Goal: Task Accomplishment & Management: Manage account settings

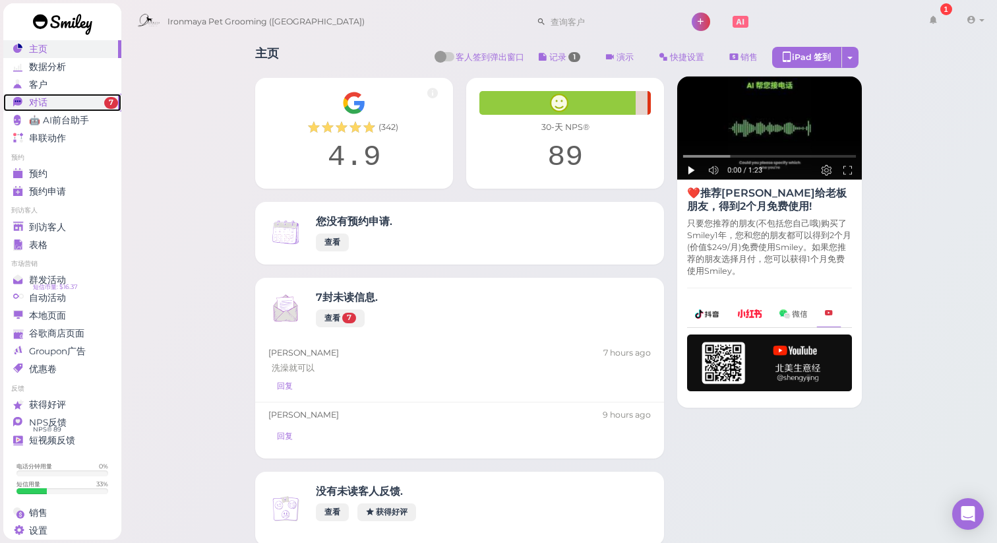
click at [98, 106] on div "对话" at bounding box center [60, 102] width 95 height 11
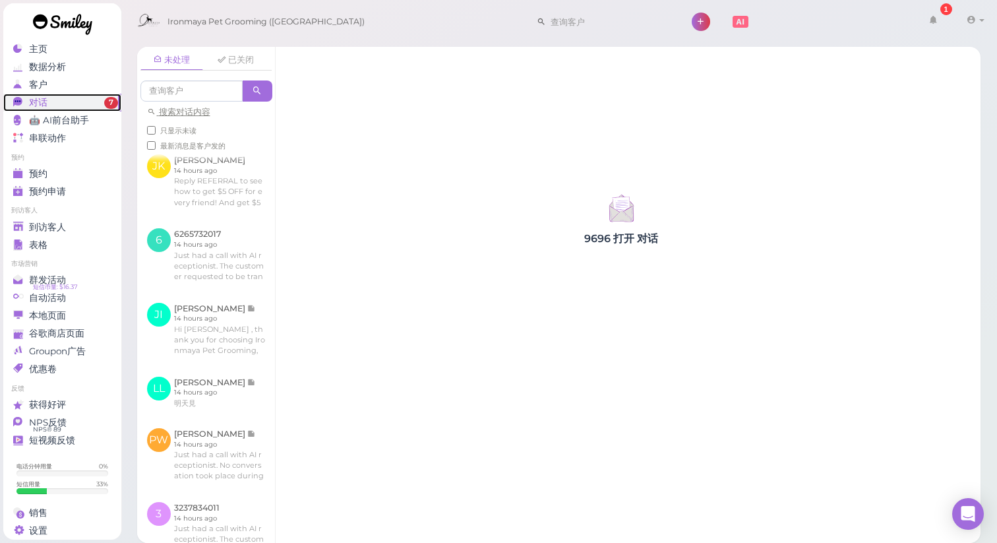
scroll to position [704, 0]
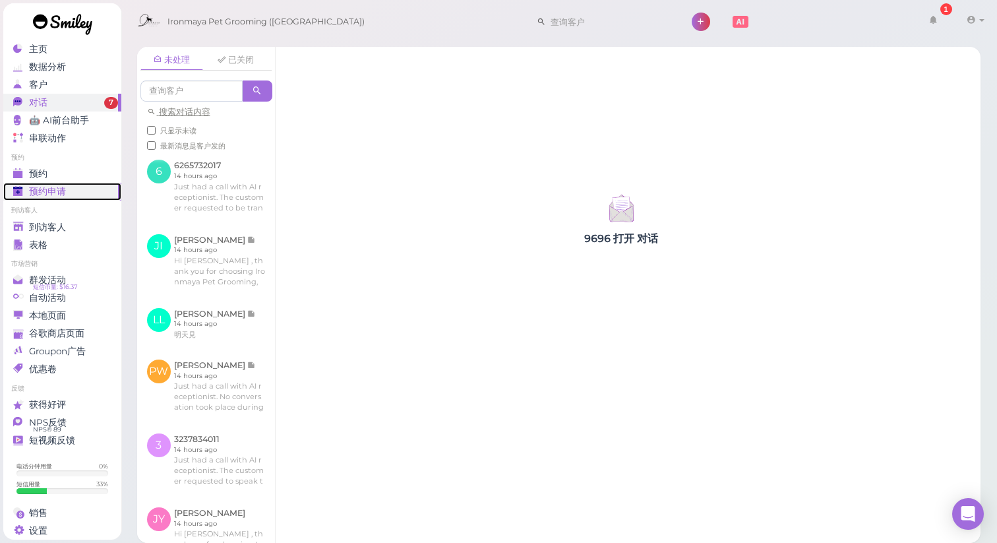
click at [57, 197] on span "预约申请" at bounding box center [47, 191] width 37 height 11
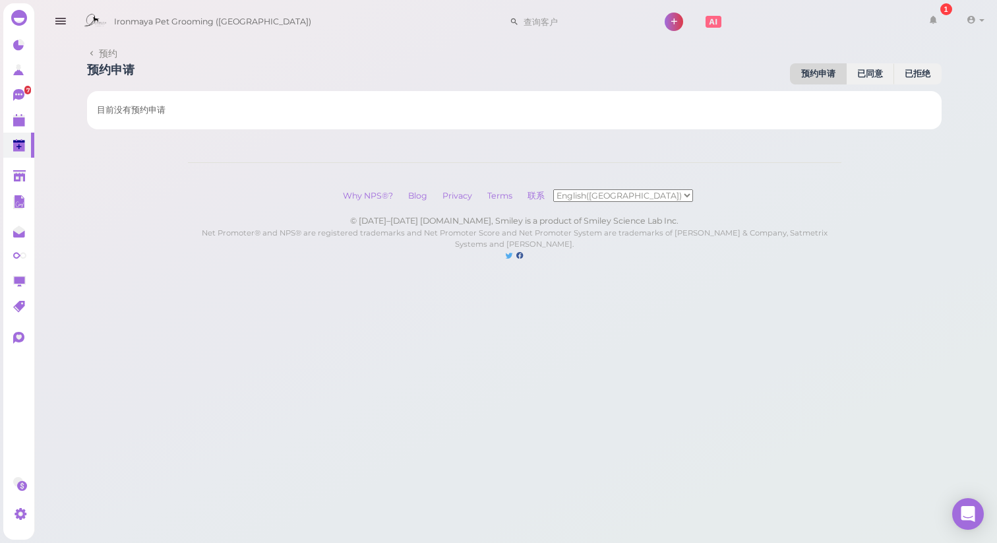
click at [57, 177] on div "主页 数据分析 客户 对话 7 🤖 AI前台助手" at bounding box center [498, 144] width 997 height 288
click at [17, 123] on polygon at bounding box center [19, 121] width 12 height 9
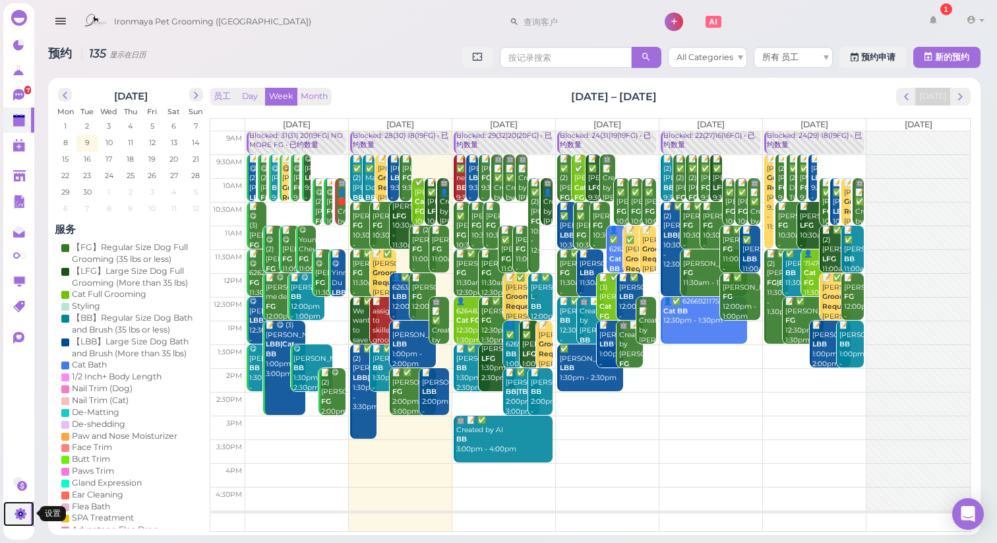
click at [21, 518] on icon at bounding box center [21, 514] width 12 height 12
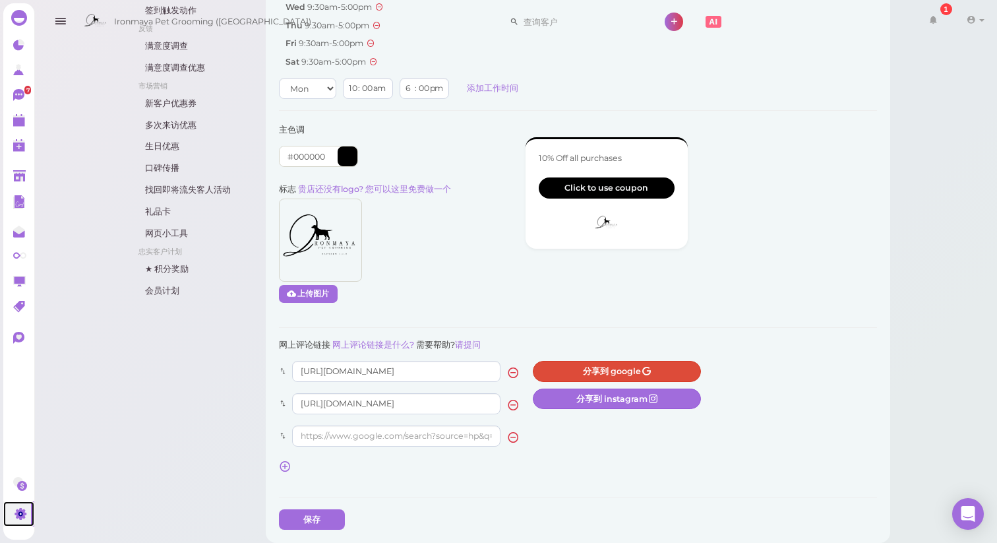
scroll to position [591, 0]
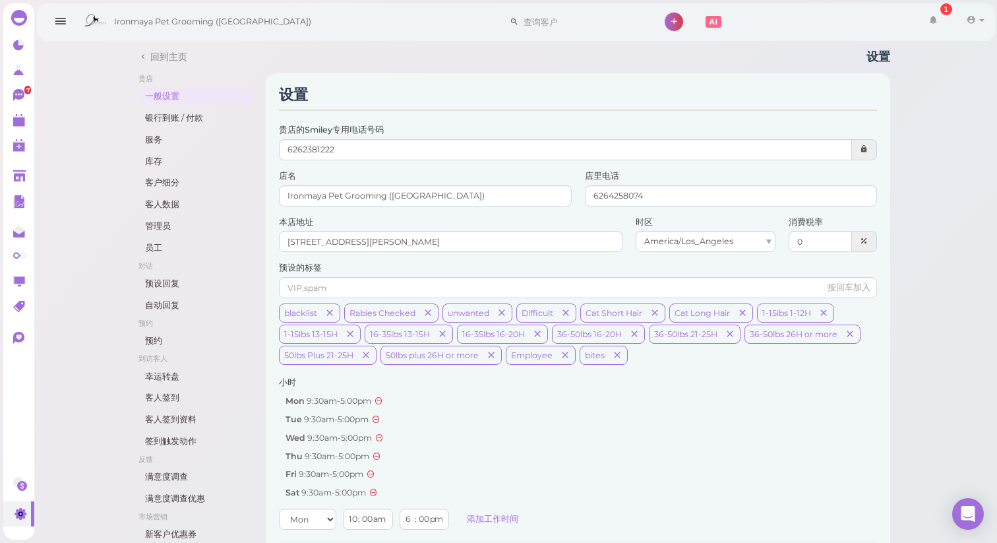
scroll to position [591, 0]
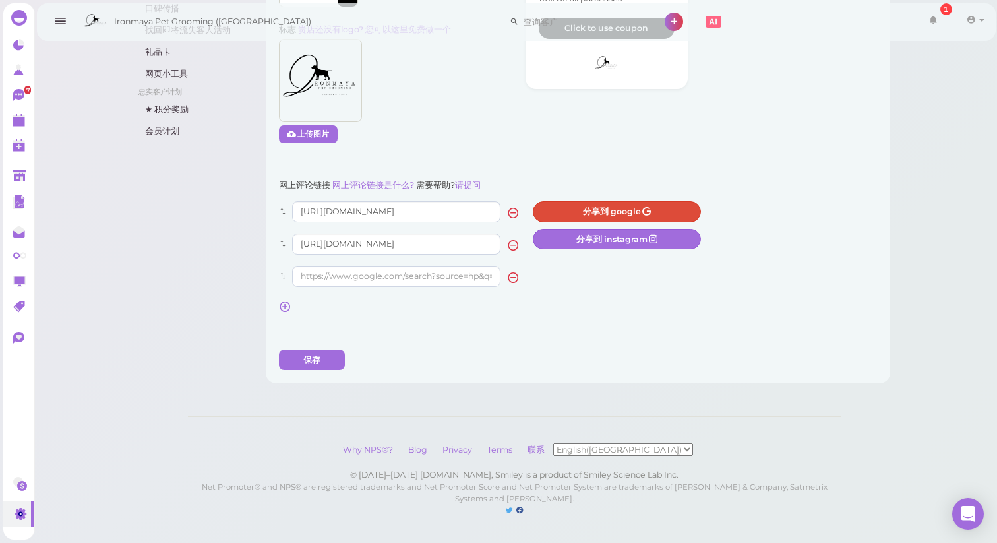
click at [614, 447] on select "English([GEOGRAPHIC_DATA]) 简体中文" at bounding box center [623, 449] width 140 height 13
click at [592, 443] on select "English([GEOGRAPHIC_DATA]) 简体中文" at bounding box center [623, 449] width 140 height 13
click at [618, 450] on select "English([GEOGRAPHIC_DATA]) 简体中文" at bounding box center [623, 449] width 140 height 13
select select "en-us"
click at [600, 443] on select "English([GEOGRAPHIC_DATA]) 简体中文" at bounding box center [623, 449] width 140 height 13
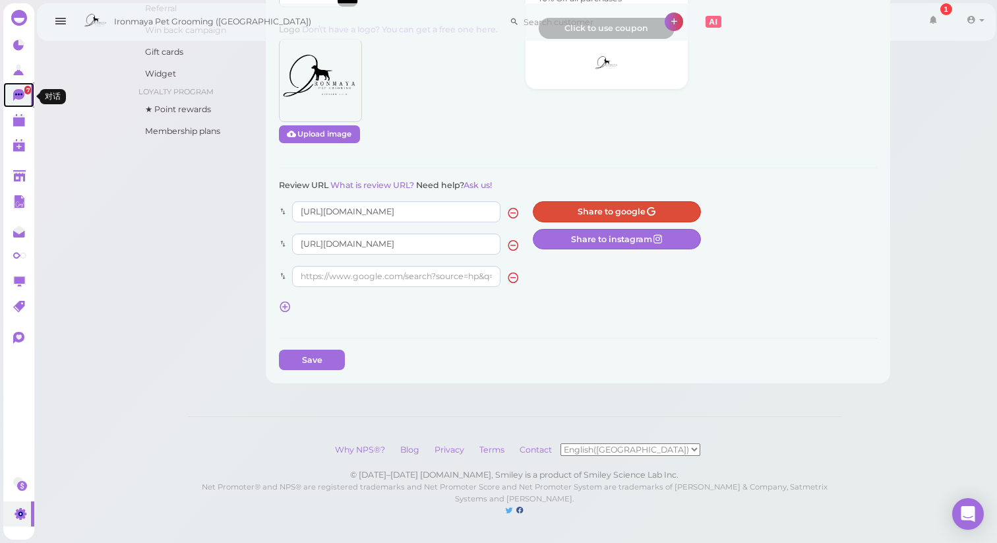
click at [20, 98] on icon at bounding box center [18, 95] width 11 height 12
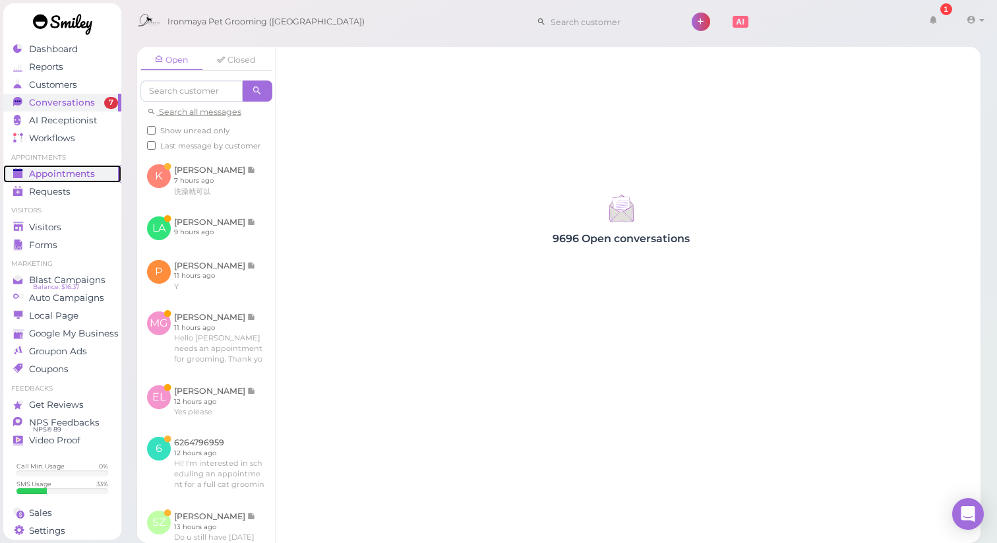
click at [104, 171] on div "Appointments" at bounding box center [60, 173] width 95 height 11
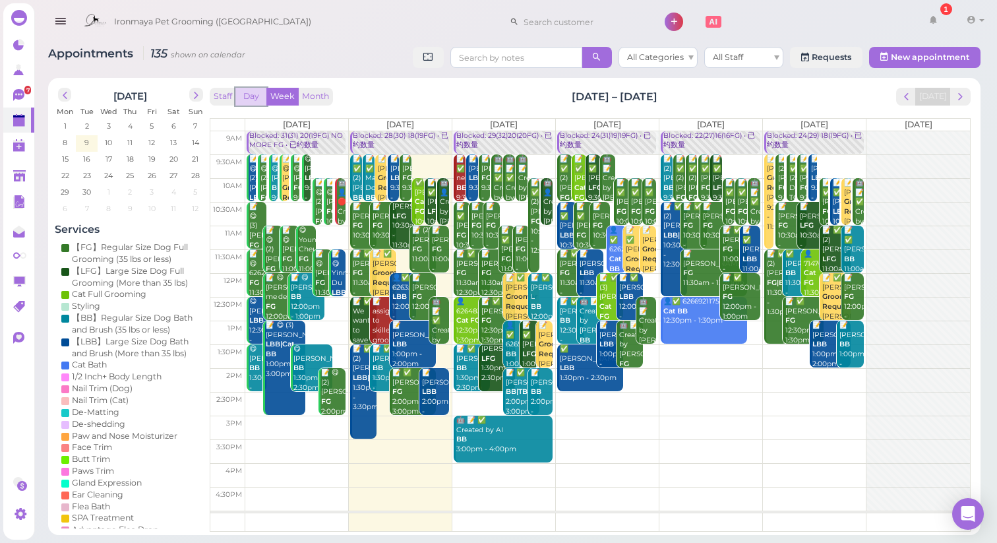
click at [257, 94] on button "Day" at bounding box center [251, 97] width 32 height 18
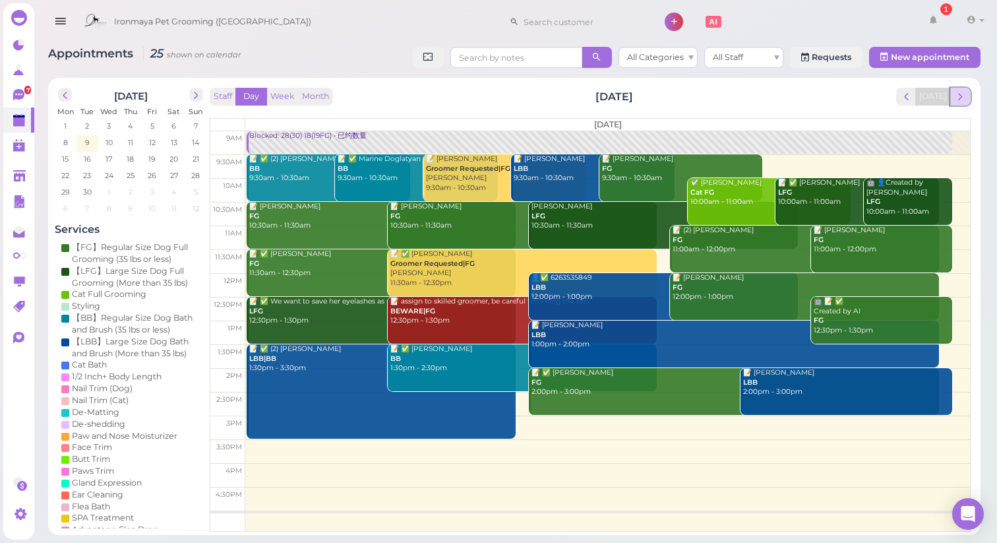
click at [957, 94] on span "next" at bounding box center [960, 96] width 13 height 13
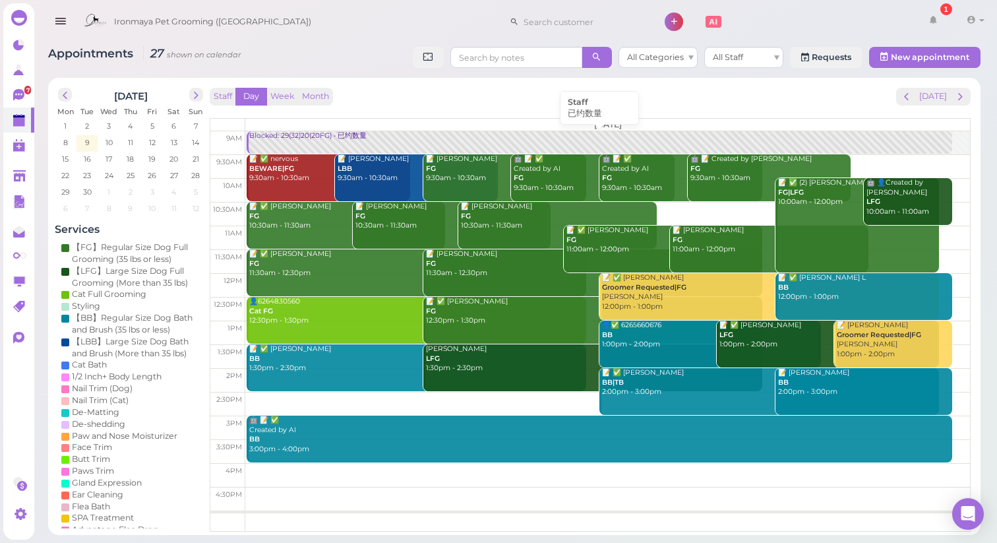
click at [330, 135] on div "Blocked: 29(32)20(20FG) • 已约数量" at bounding box center [600, 136] width 703 height 10
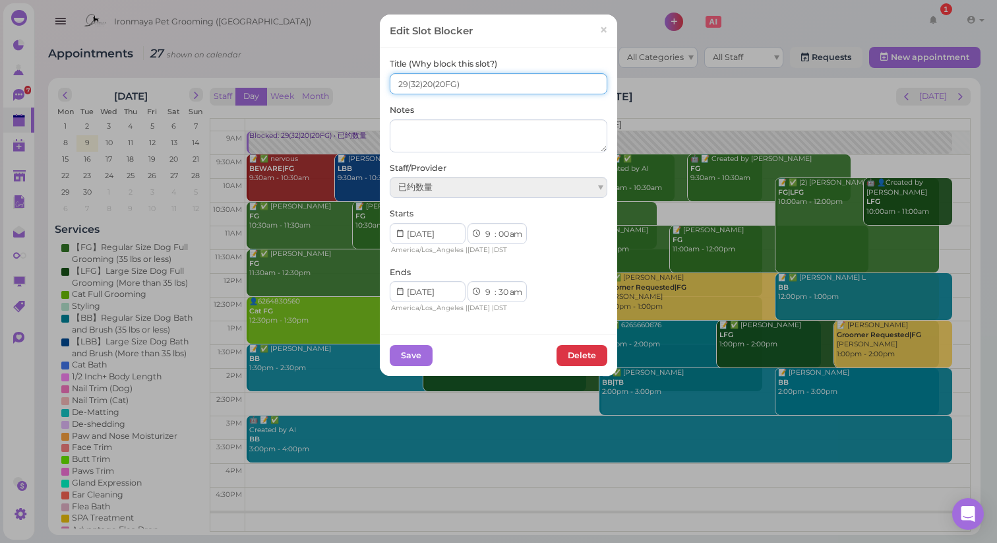
click at [406, 80] on input "29(32)20(20FG)" at bounding box center [499, 83] width 218 height 21
type input "28(32)20(20FG)"
click at [411, 352] on button "Save" at bounding box center [411, 355] width 43 height 21
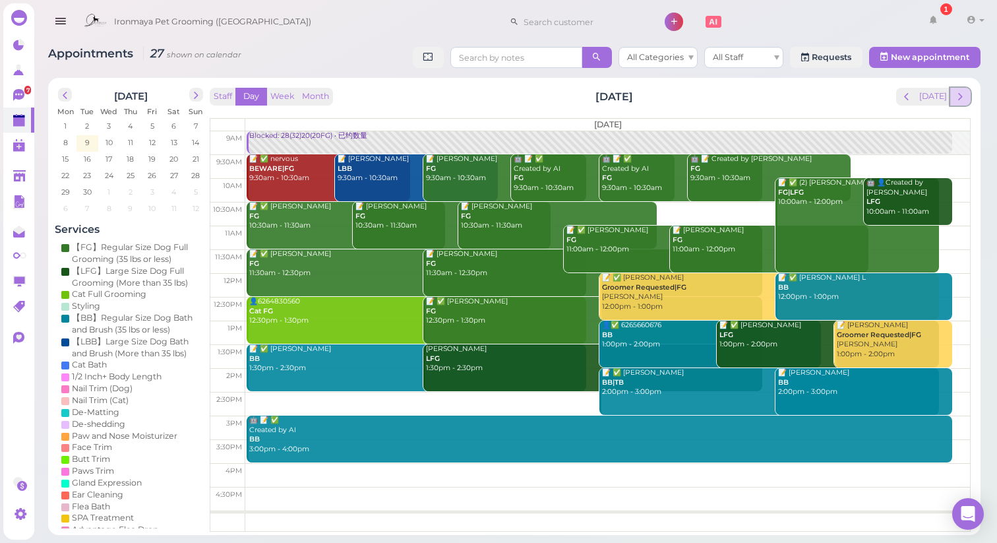
click at [966, 98] on span "next" at bounding box center [960, 96] width 13 height 13
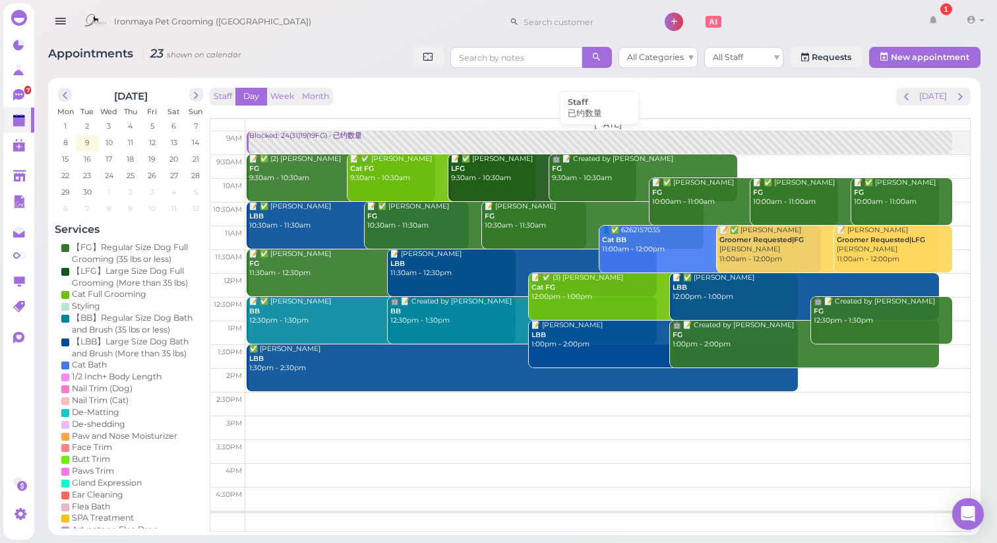
click at [452, 141] on link "Blocked: 24(31)19(19FG) • 已约数量" at bounding box center [599, 142] width 705 height 23
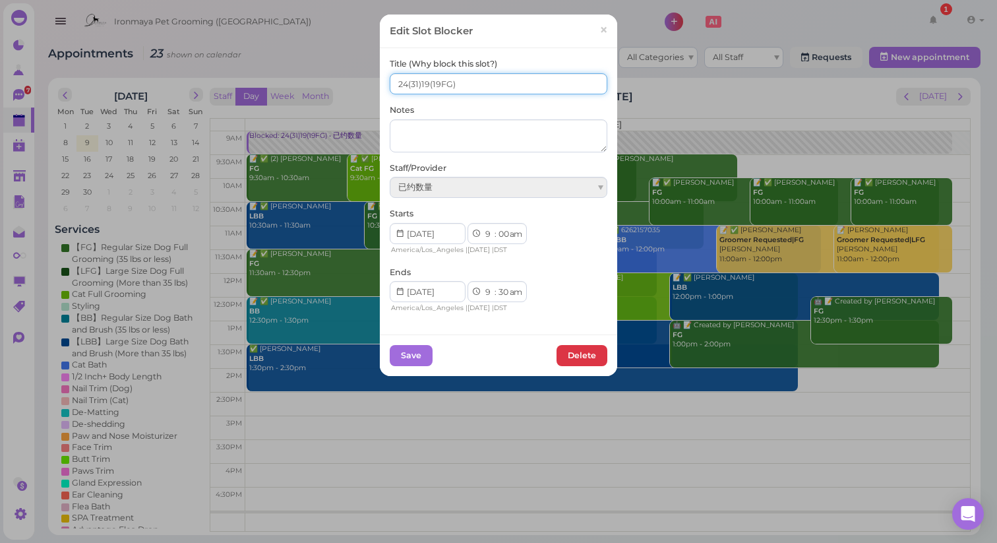
click at [406, 86] on input "24(31)19(19FG)" at bounding box center [499, 83] width 218 height 21
type input "26(31)19(19FG)"
click at [404, 363] on button "Save" at bounding box center [411, 355] width 43 height 21
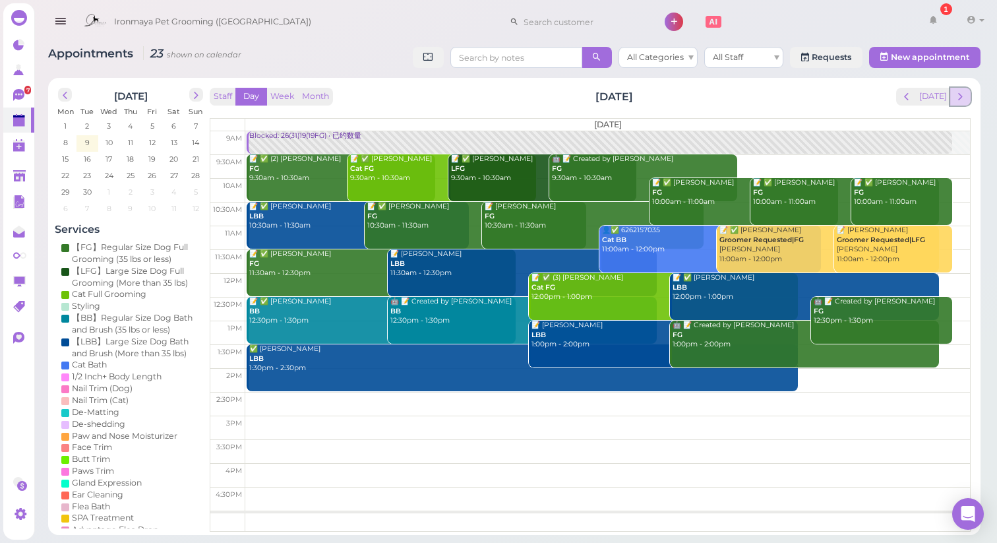
click at [962, 91] on span "next" at bounding box center [960, 96] width 13 height 13
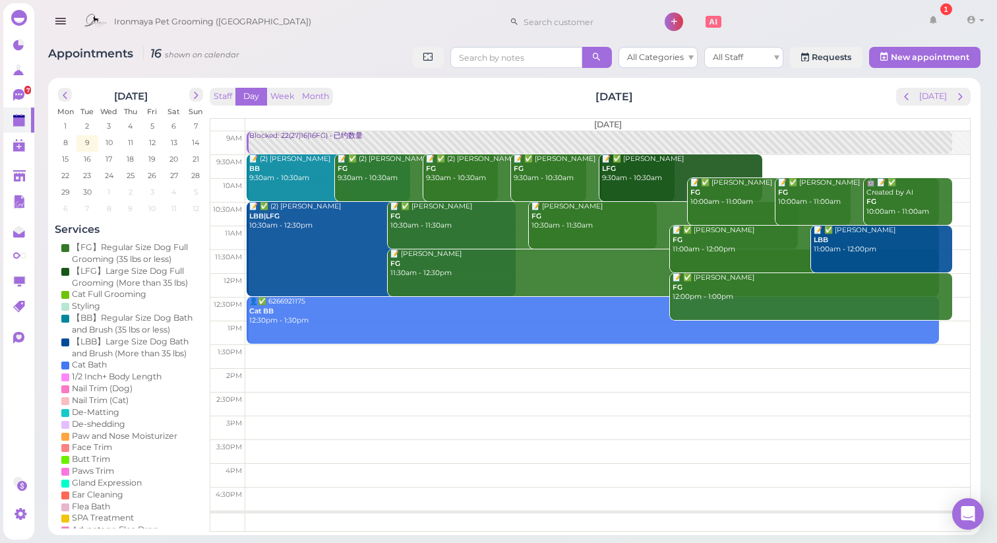
click at [324, 136] on div "Blocked: 22(27)16(16FG) • 已约数量" at bounding box center [600, 136] width 703 height 10
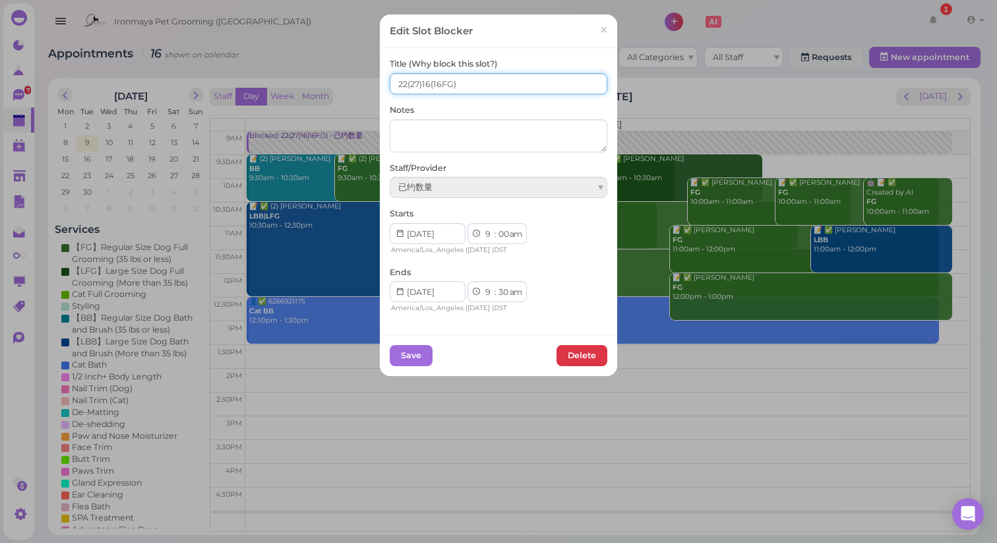
click at [404, 80] on input "22(27)16(16FG)" at bounding box center [499, 83] width 218 height 21
click at [408, 81] on input "22(27)16(16FG)" at bounding box center [499, 83] width 218 height 21
type input "20(27)16(16FG)"
click at [405, 355] on button "Save" at bounding box center [411, 355] width 43 height 21
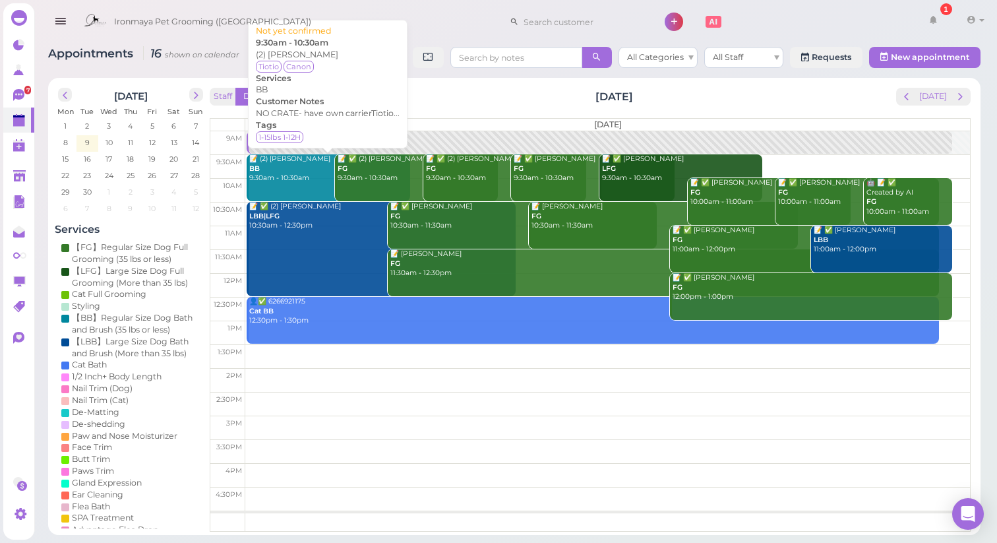
click at [448, 109] on div "Staff Day Week Month [DATE] [DATE] [DATE] 9am 9:30am 10am 10:30am 11am 11:30am …" at bounding box center [590, 310] width 761 height 444
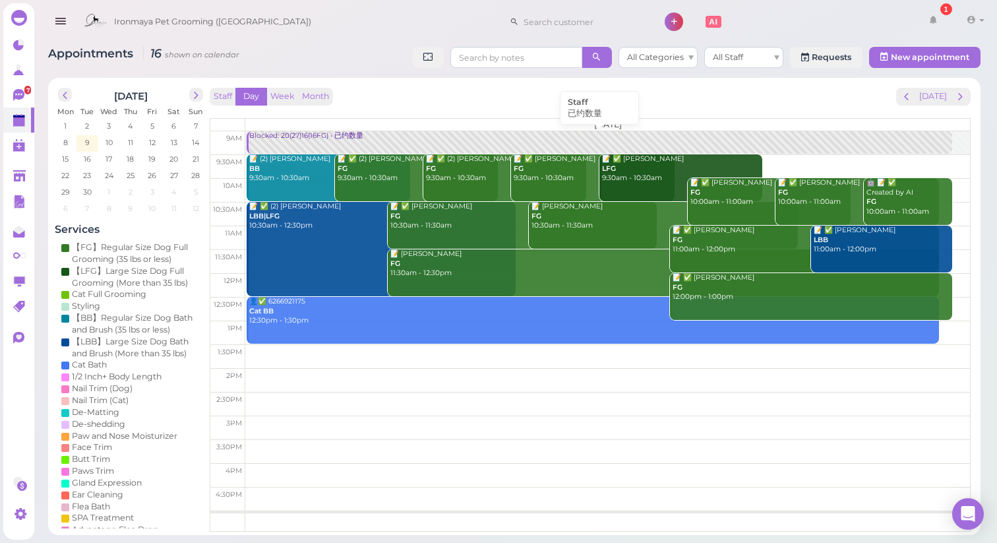
click at [326, 143] on link "Blocked: 20(27)16(16FG) • 已约数量" at bounding box center [599, 142] width 705 height 23
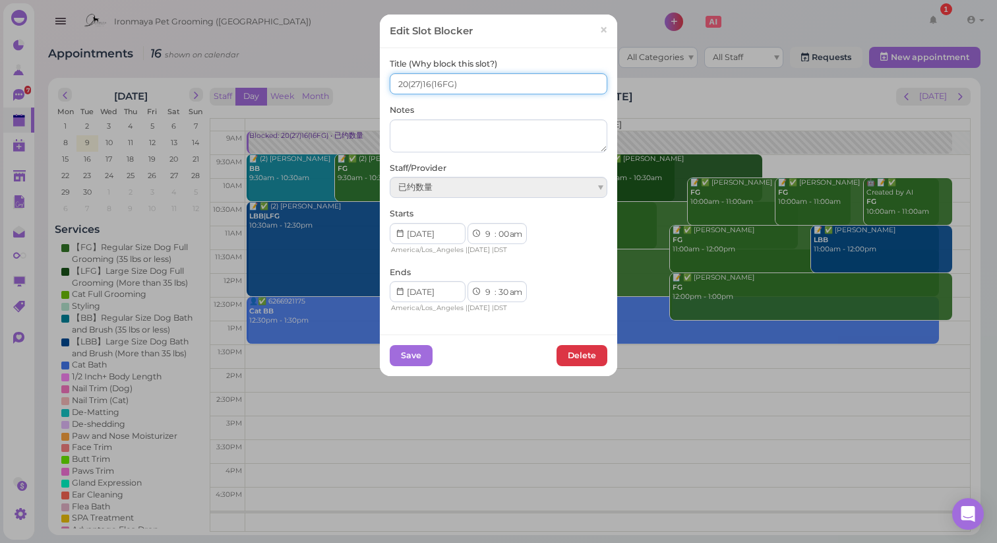
click at [431, 83] on input "20(27)16(16FG)" at bounding box center [499, 83] width 218 height 21
type input "20(27)14(16FG)"
click at [417, 358] on button "Save" at bounding box center [411, 355] width 43 height 21
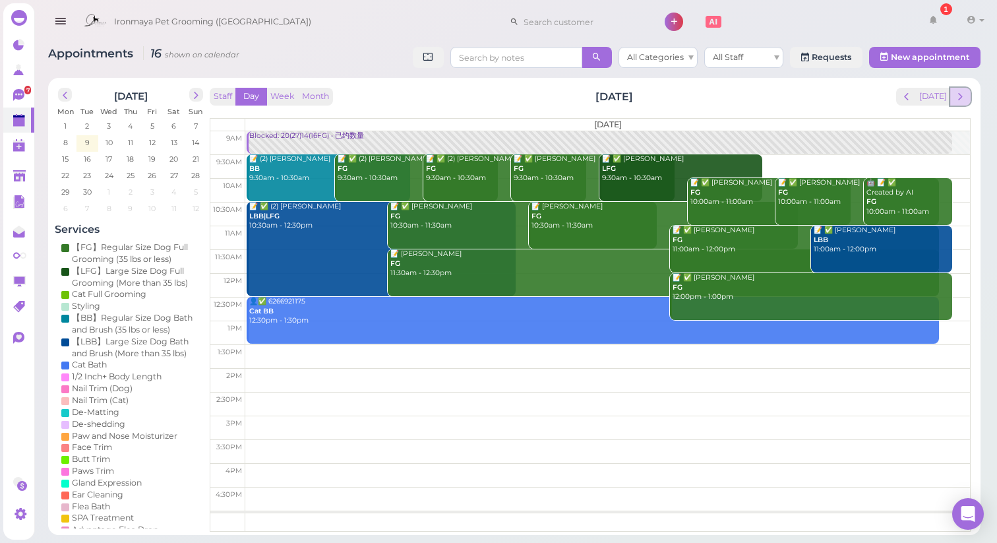
click at [963, 100] on span "next" at bounding box center [960, 96] width 13 height 13
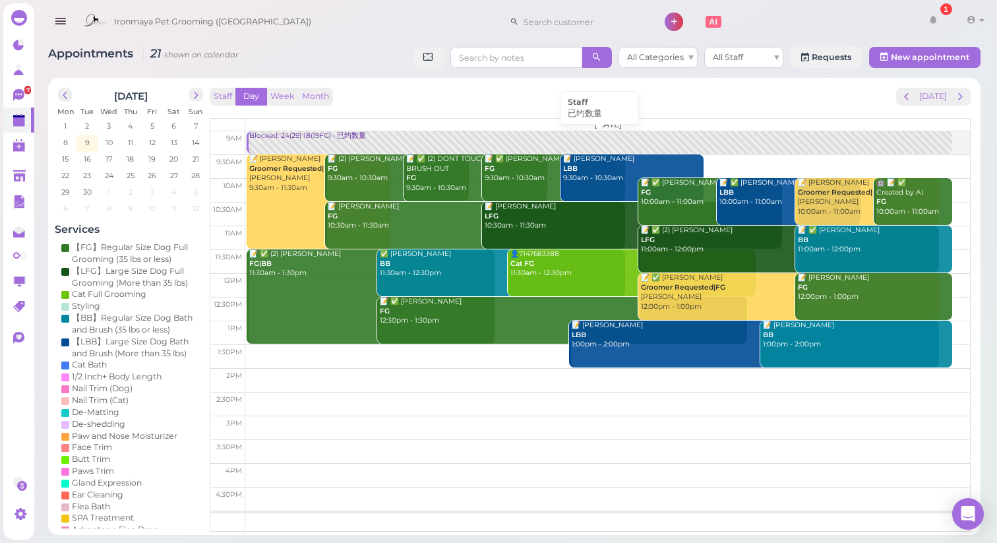
click at [304, 136] on div "Blocked: 24(29) 18(19FG) • 已约数量" at bounding box center [600, 136] width 703 height 10
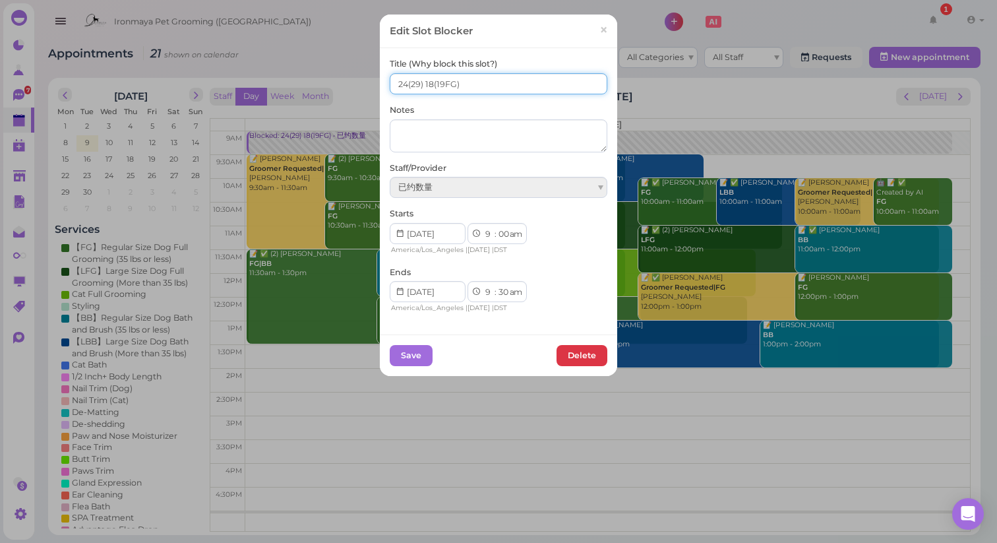
click at [431, 81] on input "24(29) 18(19FG)" at bounding box center [499, 83] width 218 height 21
type input "24(29) 17(19FG)"
click at [421, 360] on button "Save" at bounding box center [411, 355] width 43 height 21
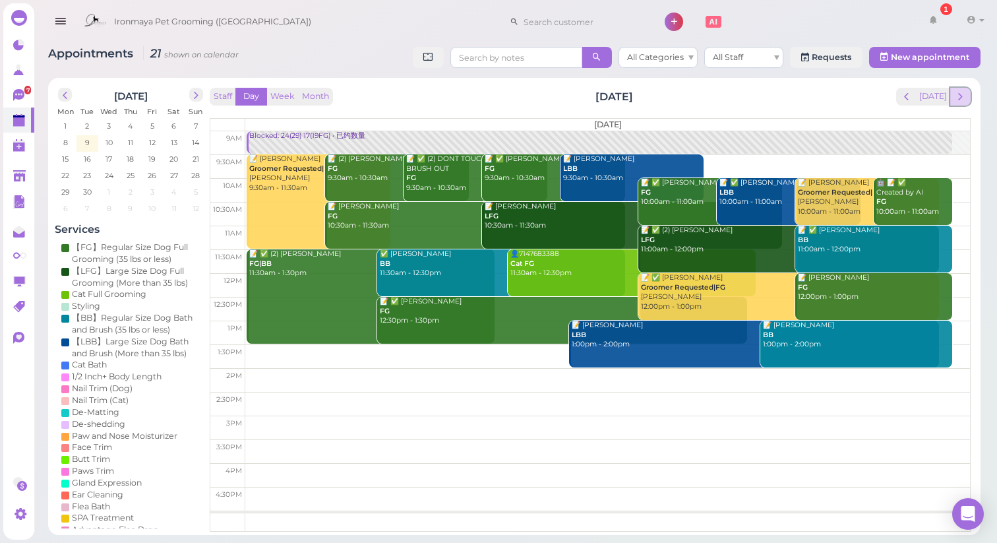
click at [961, 95] on span "next" at bounding box center [960, 96] width 13 height 13
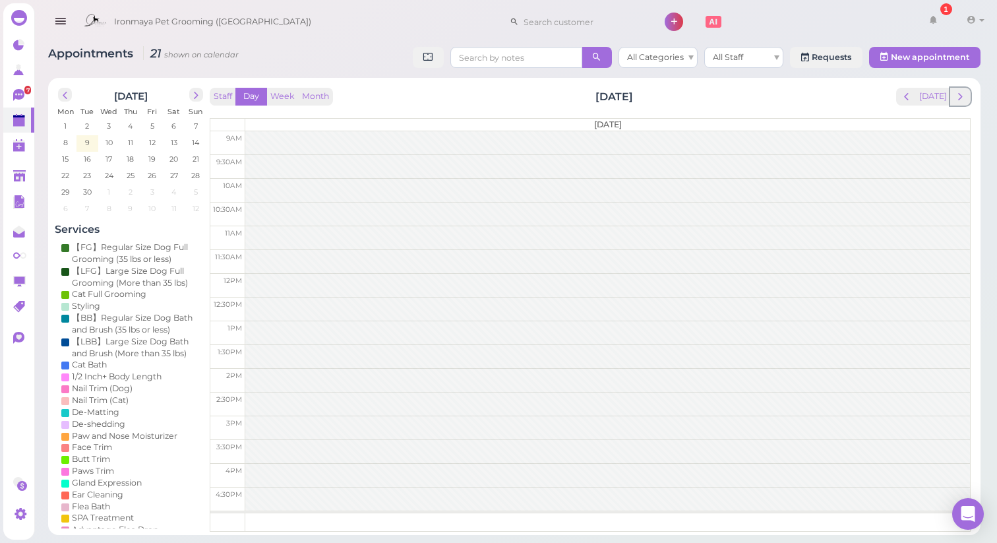
click at [961, 95] on span "next" at bounding box center [960, 96] width 13 height 13
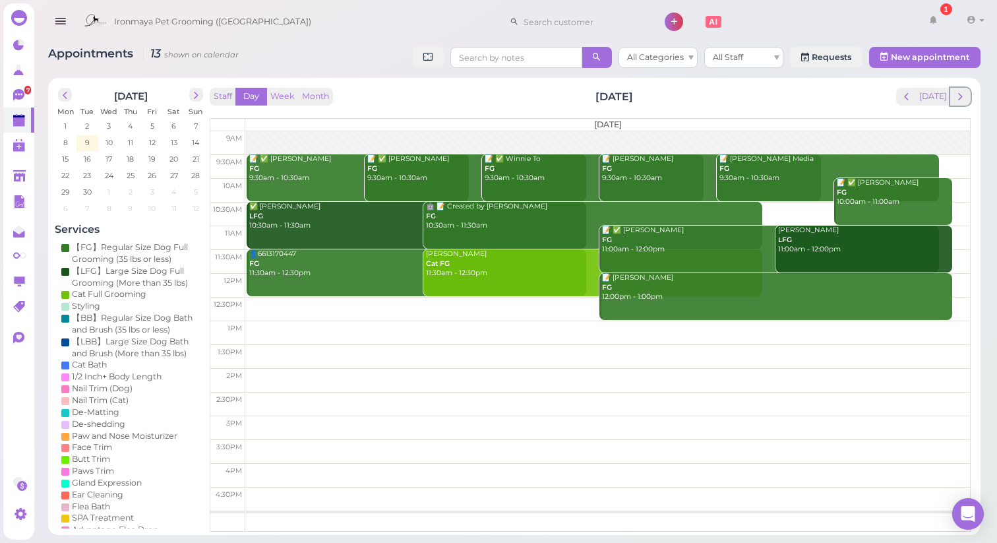
click at [961, 95] on span "next" at bounding box center [960, 96] width 13 height 13
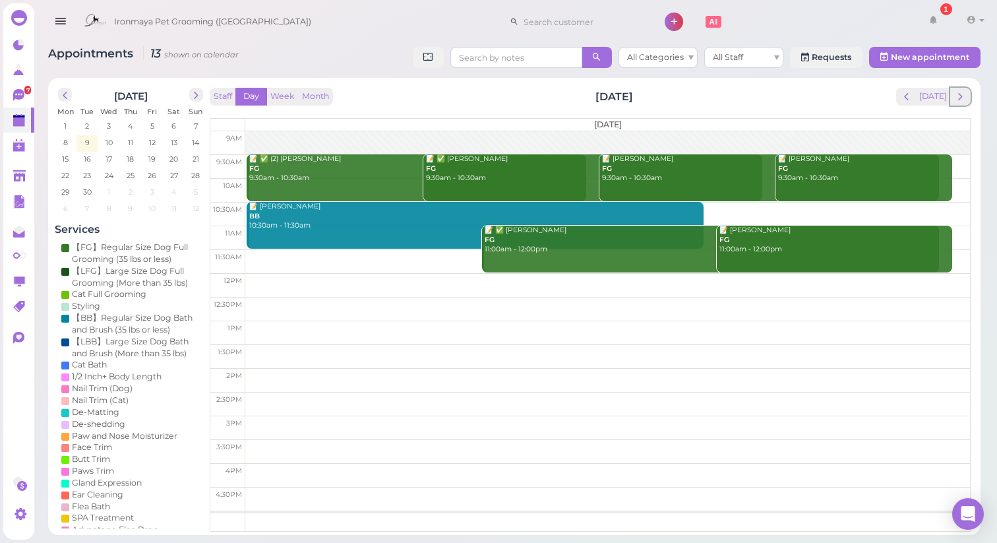
click at [961, 95] on span "next" at bounding box center [960, 96] width 13 height 13
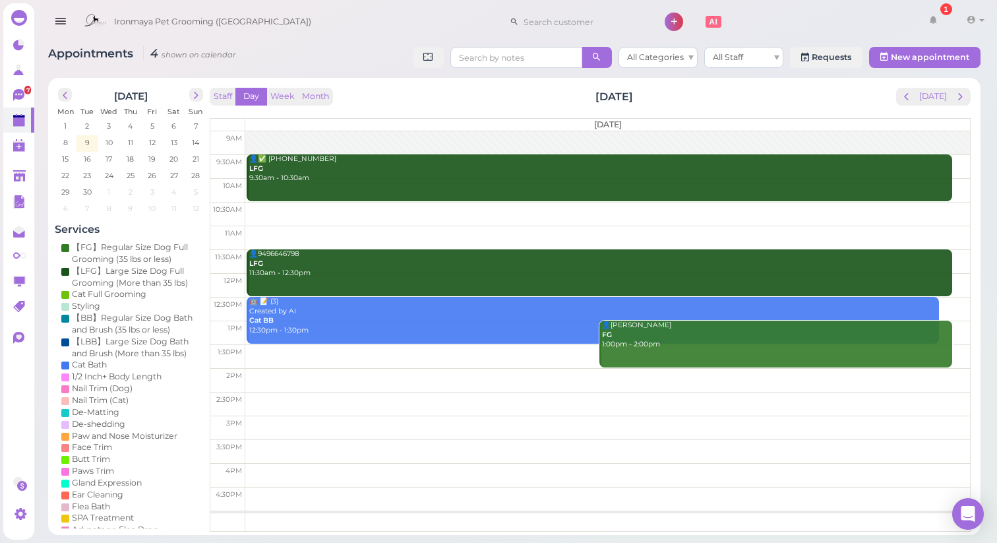
click at [961, 95] on span "next" at bounding box center [960, 96] width 13 height 13
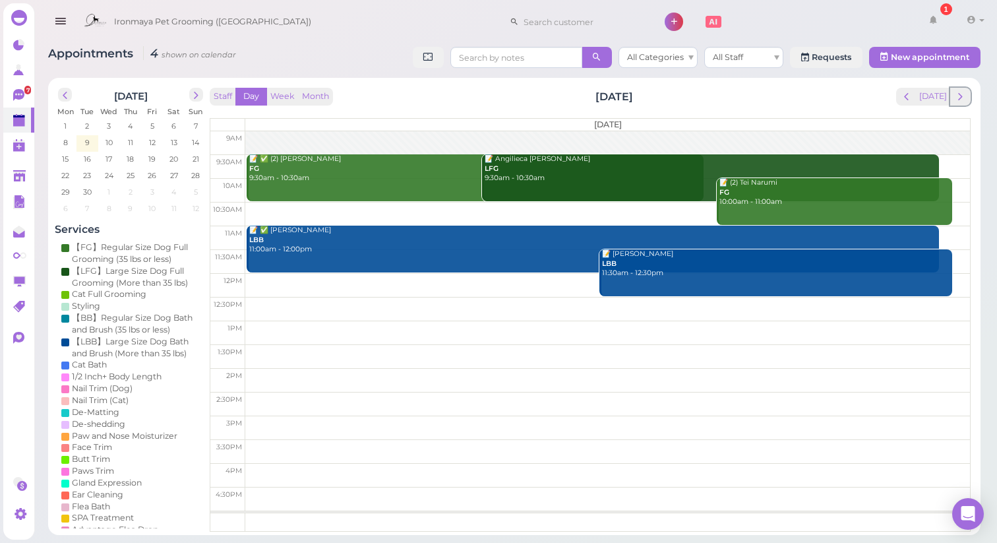
click at [961, 95] on span "next" at bounding box center [960, 96] width 13 height 13
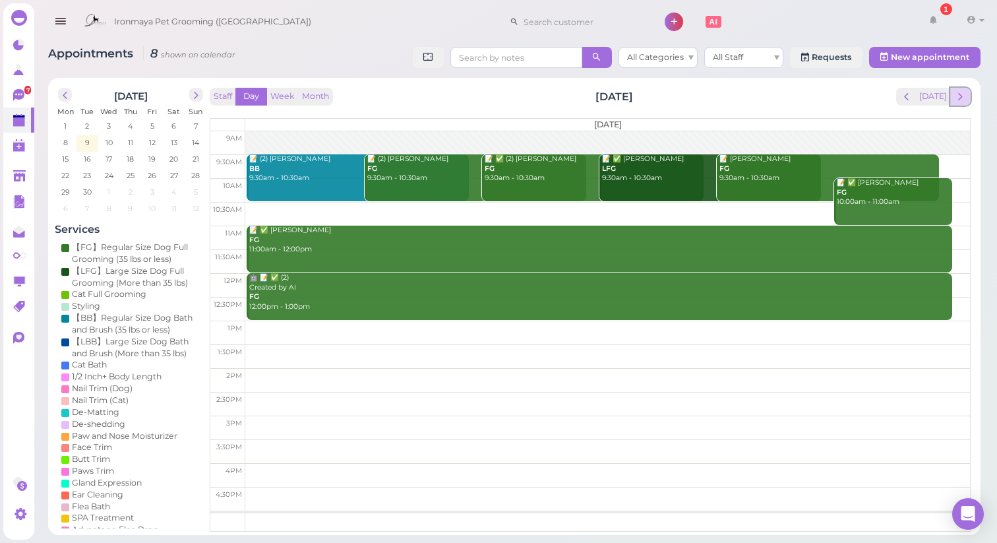
click at [954, 97] on span "next" at bounding box center [960, 96] width 13 height 13
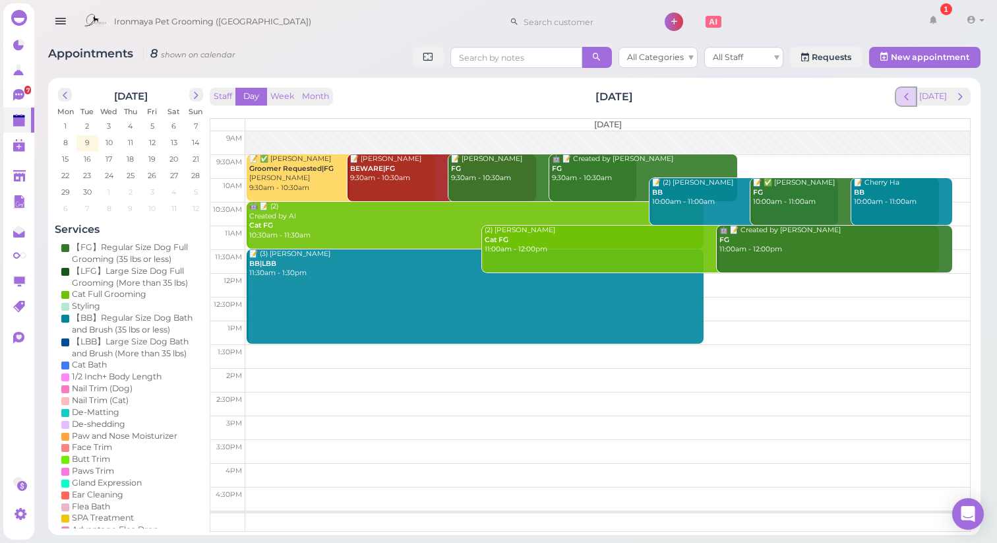
click at [913, 97] on span "prev" at bounding box center [906, 96] width 13 height 13
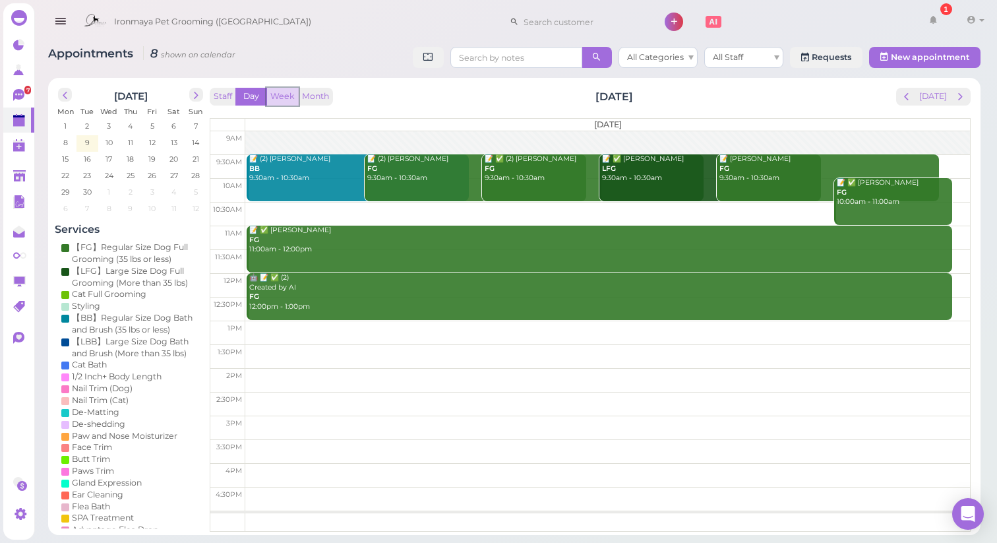
click at [274, 91] on button "Week" at bounding box center [282, 97] width 32 height 18
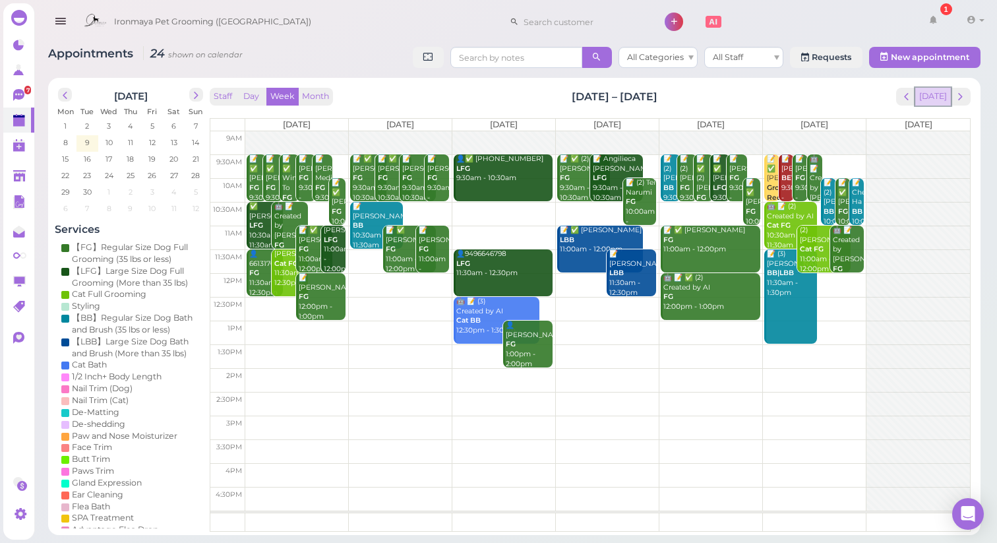
click at [939, 94] on button "[DATE]" at bounding box center [933, 97] width 36 height 18
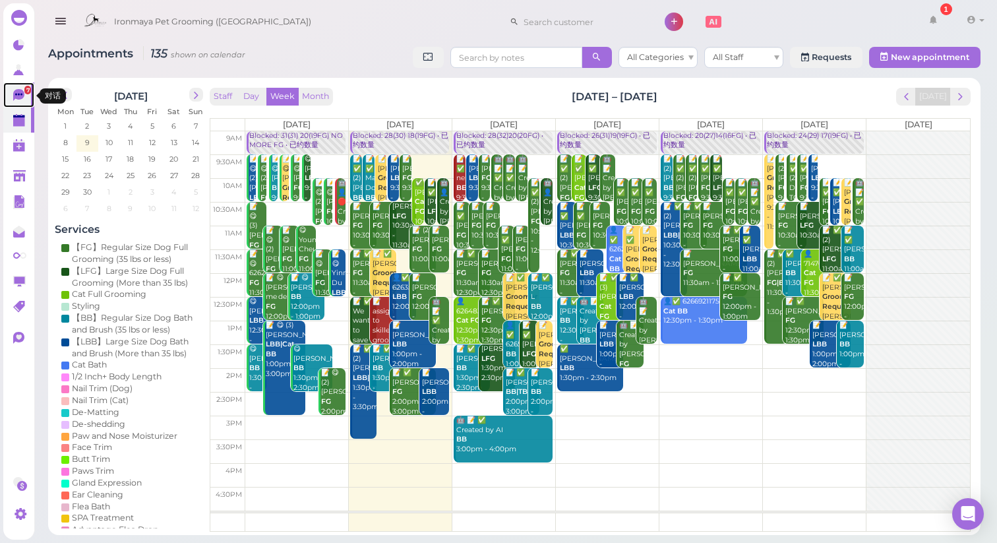
click at [20, 96] on icon at bounding box center [18, 95] width 11 height 12
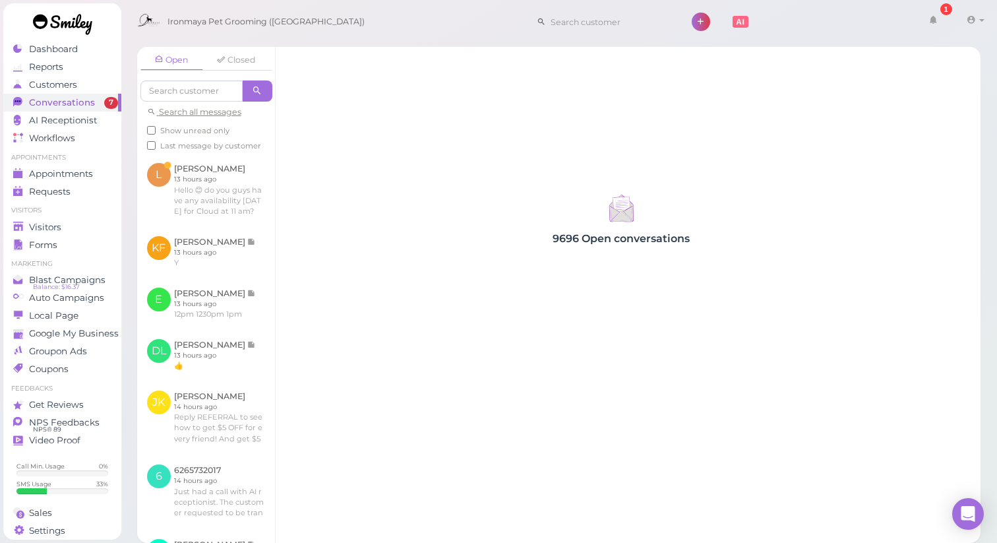
scroll to position [387, 0]
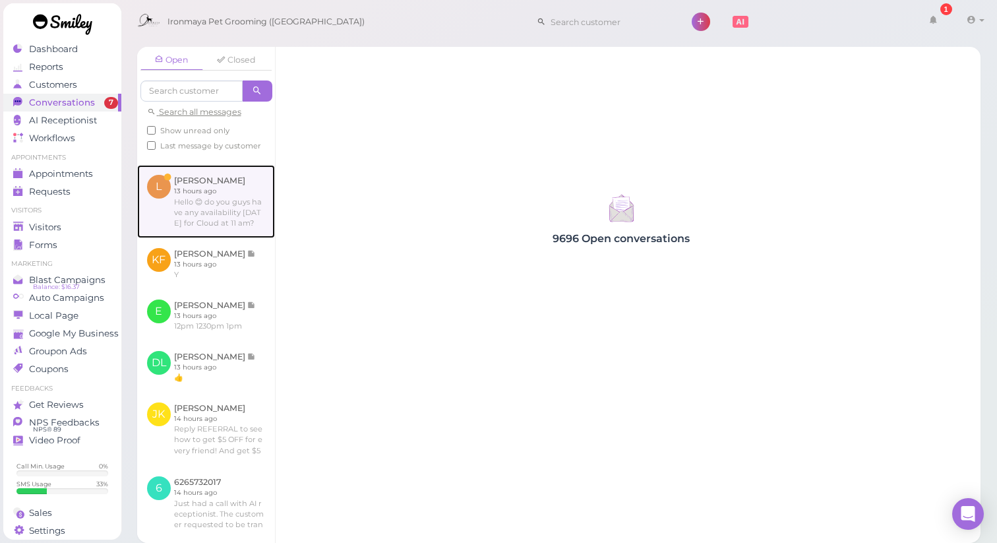
click at [242, 237] on link at bounding box center [206, 201] width 138 height 73
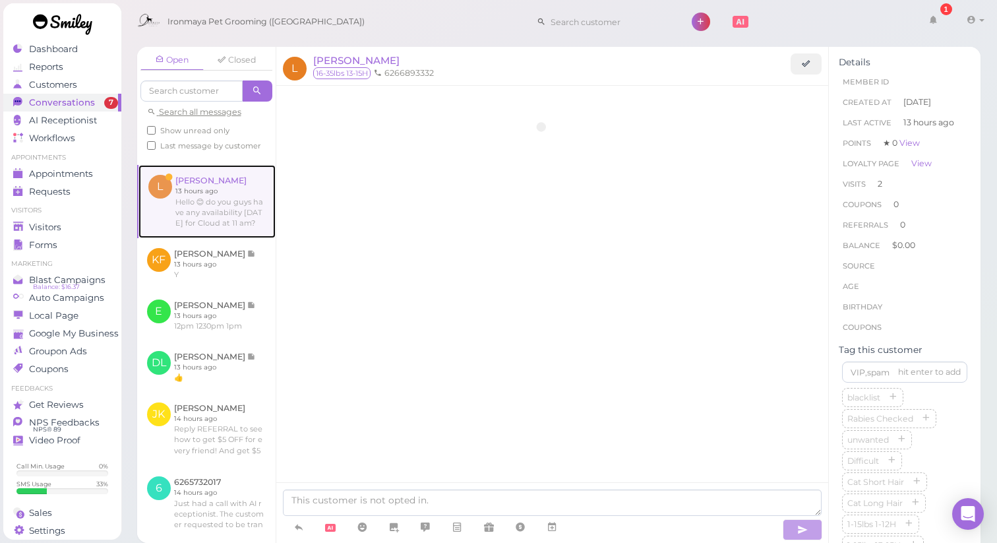
scroll to position [1731, 0]
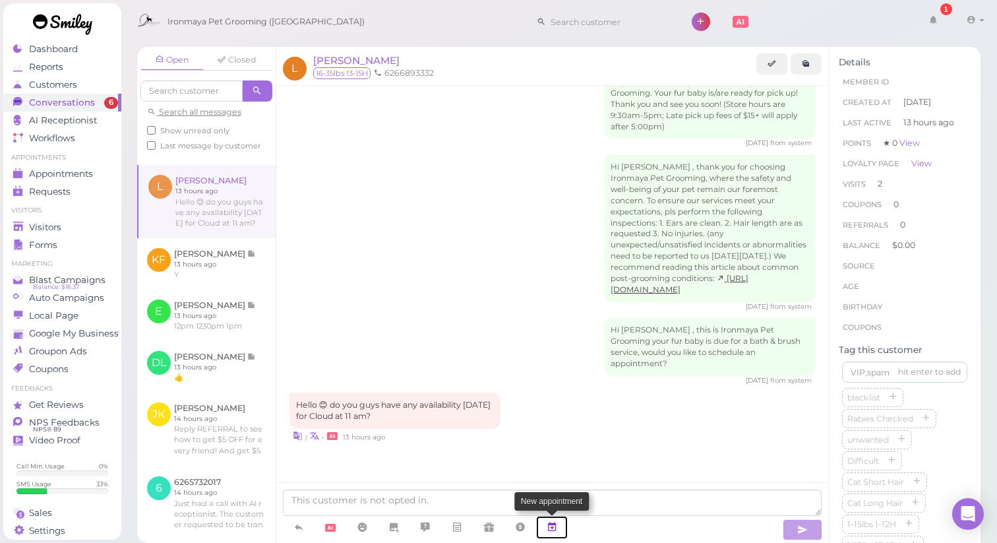
click at [561, 528] on link at bounding box center [552, 527] width 32 height 23
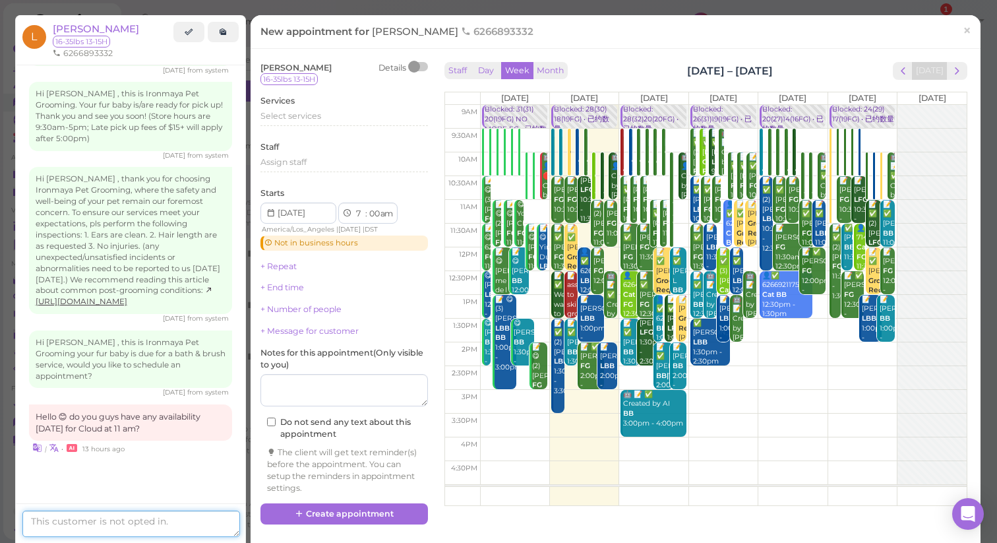
click at [104, 522] on textarea at bounding box center [131, 524] width 218 height 26
type textarea "Y"
click at [968, 32] on span "×" at bounding box center [967, 30] width 9 height 18
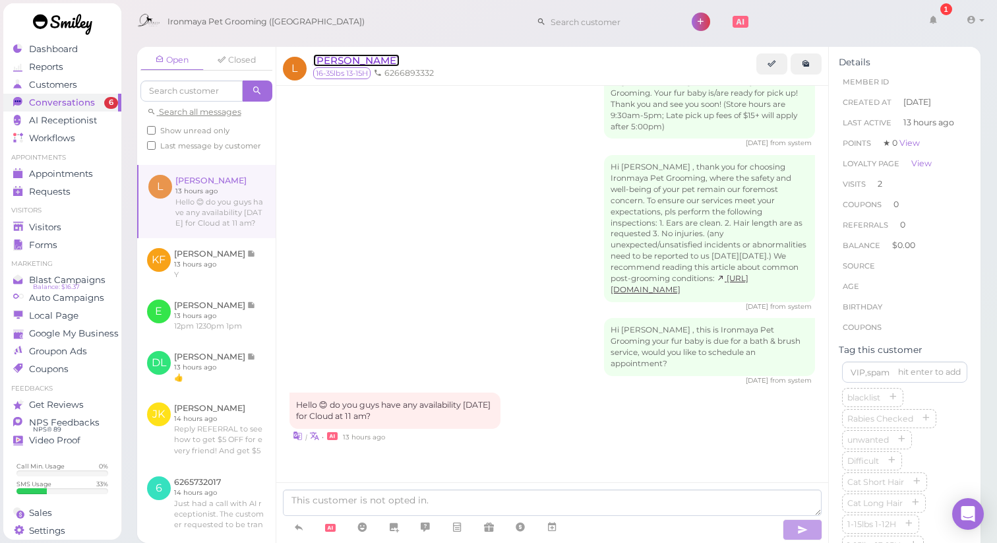
click at [365, 61] on span "[PERSON_NAME]" at bounding box center [356, 60] width 86 height 13
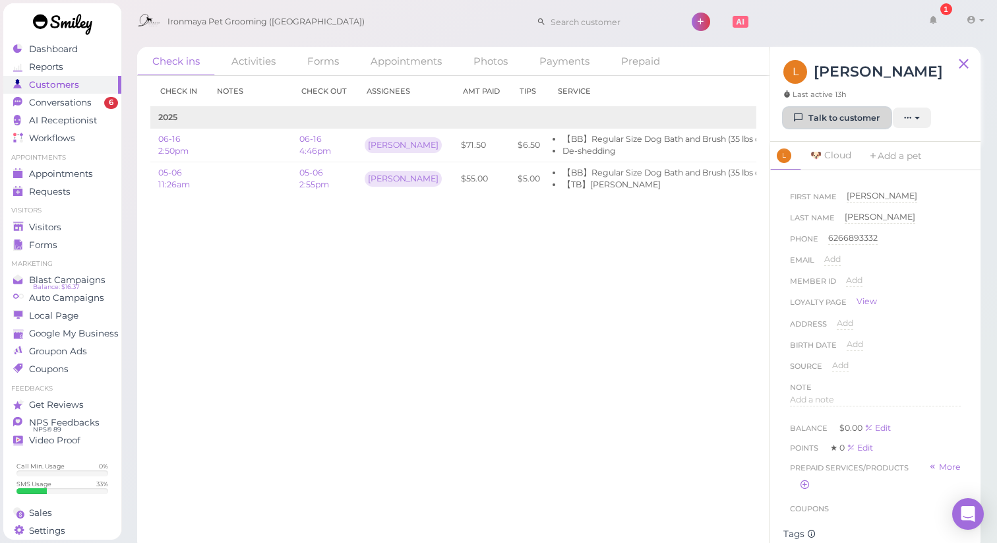
click at [851, 115] on link "Talk to customer" at bounding box center [838, 118] width 108 height 21
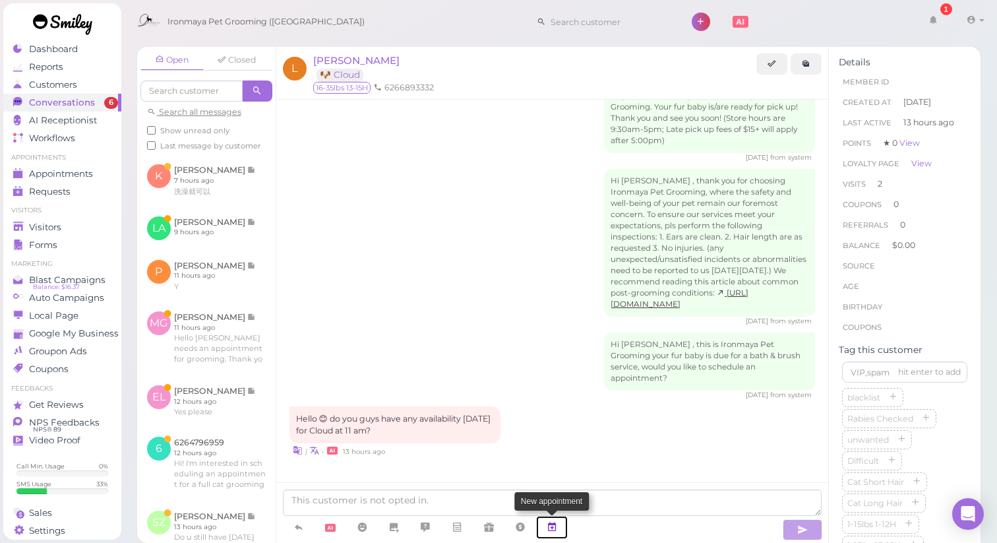
click at [553, 530] on icon at bounding box center [552, 526] width 11 height 13
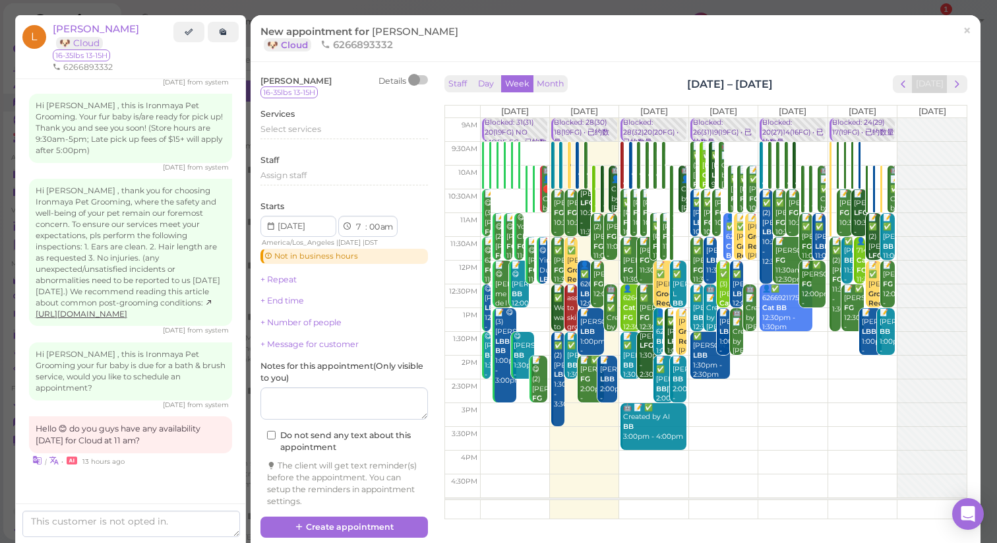
click at [678, 217] on td at bounding box center [723, 225] width 487 height 24
type input "[DATE]"
select select "11"
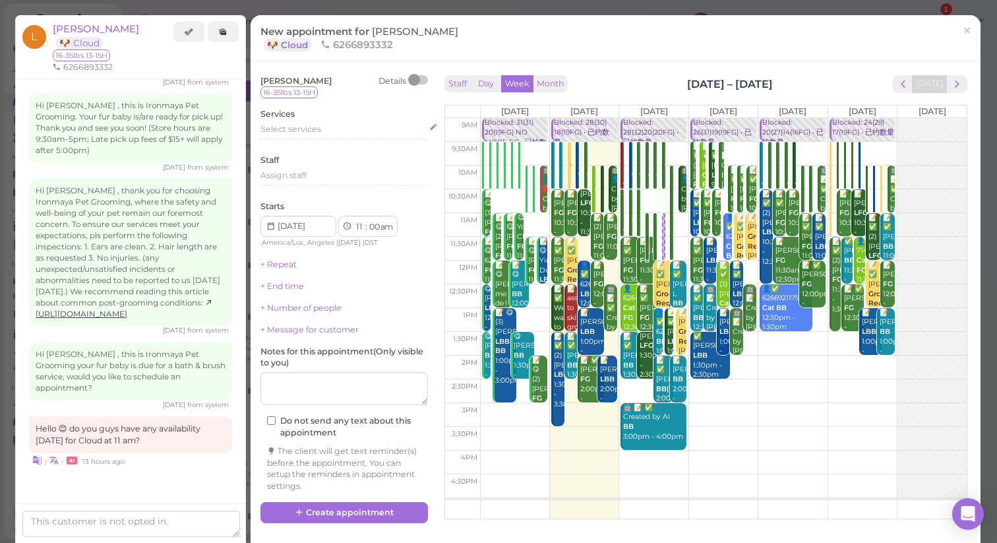
click at [325, 137] on div "Select services" at bounding box center [345, 131] width 168 height 16
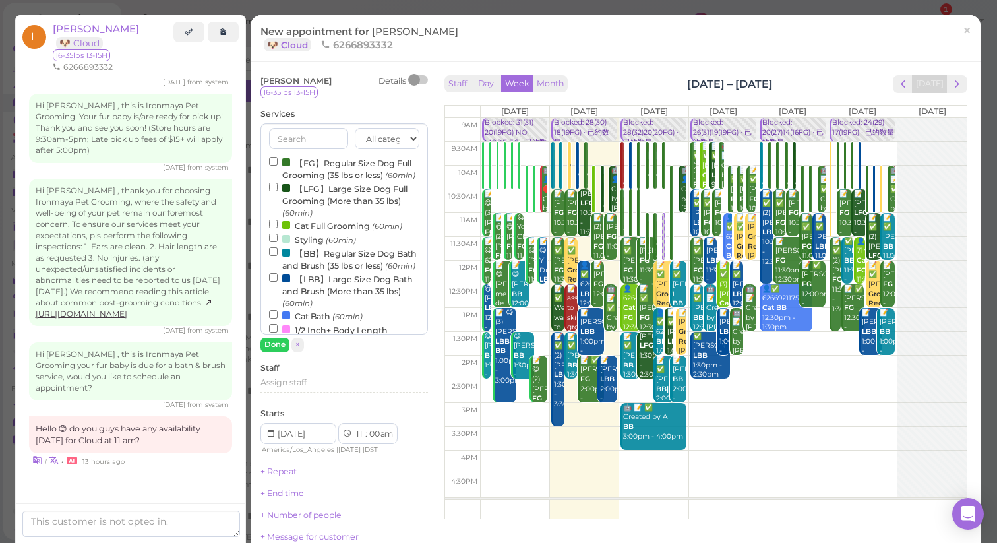
click at [321, 253] on label "【BB】Regular Size Dog Bath and Brush (35 lbs or less) (60min)" at bounding box center [344, 259] width 150 height 26
click at [278, 253] on input "【BB】Regular Size Dog Bath and Brush (35 lbs or less) (60min)" at bounding box center [273, 251] width 9 height 9
click at [281, 345] on button "Done" at bounding box center [275, 345] width 29 height 14
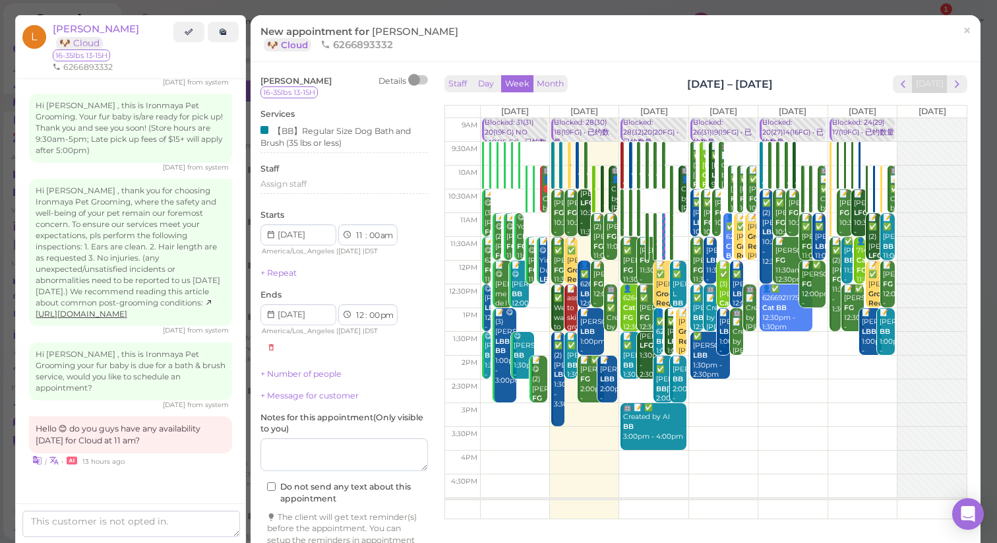
scroll to position [57, 0]
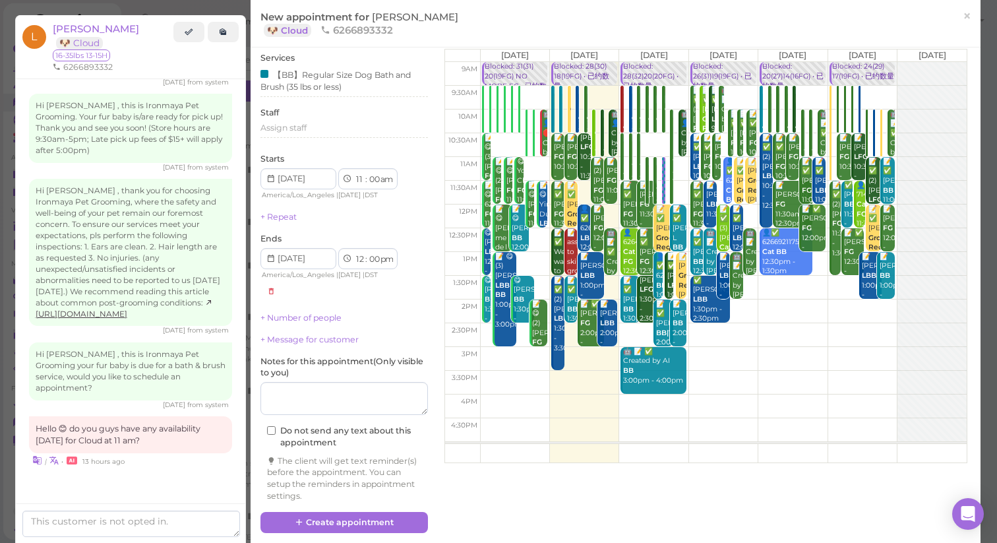
click at [343, 542] on div "[PERSON_NAME] Details 16-35lbs 13-15H Services 【BB】Regular Size Dog Bath and Br…" at bounding box center [616, 274] width 730 height 537
click at [344, 526] on button "Create appointment" at bounding box center [345, 522] width 168 height 21
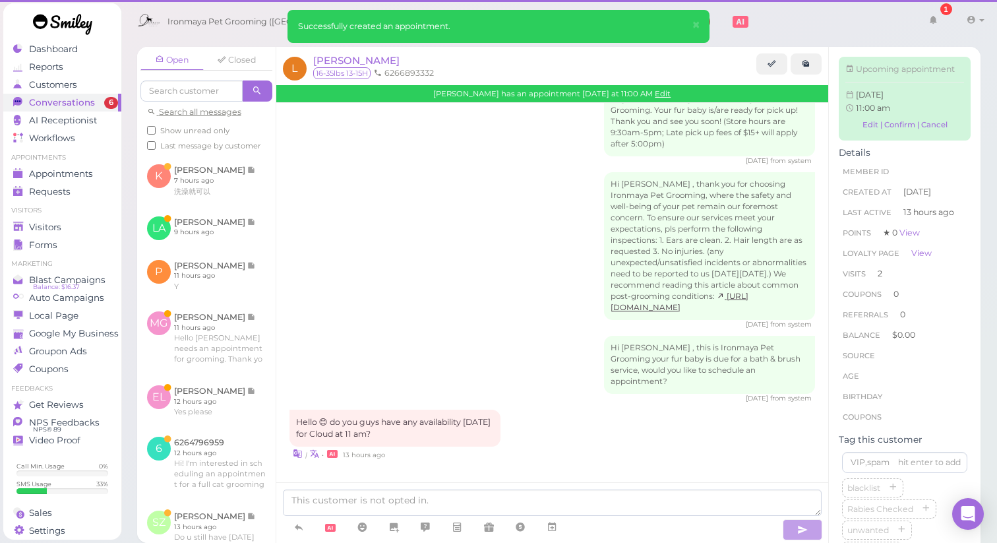
scroll to position [1731, 0]
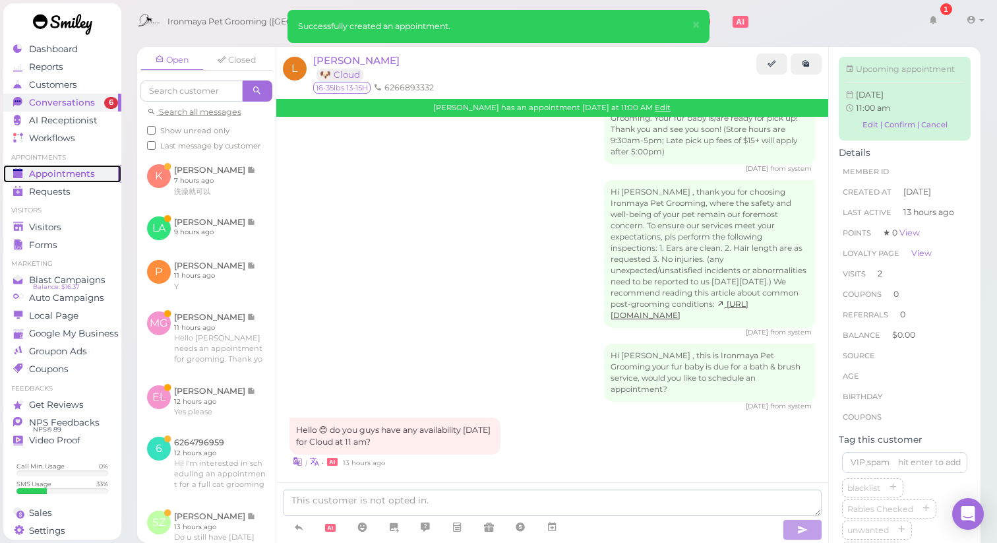
click at [75, 177] on span "Appointments" at bounding box center [62, 173] width 66 height 11
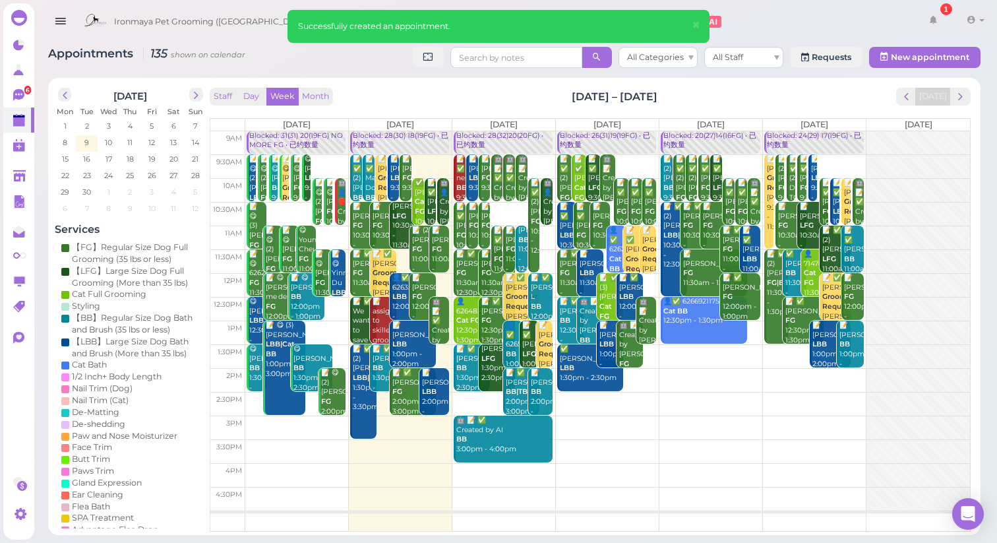
click at [489, 135] on div "Blocked: 28(32)20(20FG) • 已约数量" at bounding box center [504, 140] width 97 height 19
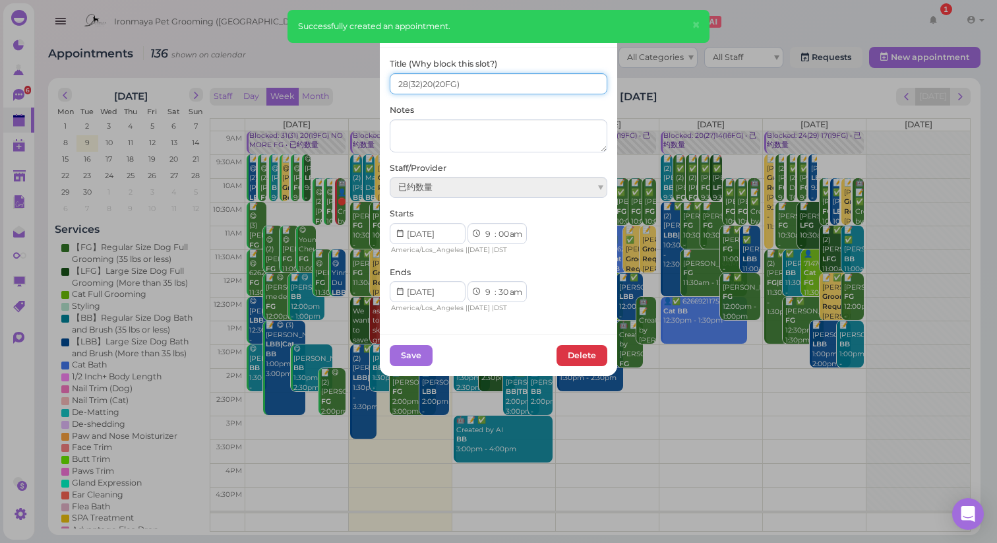
click at [408, 83] on input "28(32)20(20FG)" at bounding box center [499, 83] width 218 height 21
type input "29(32)20(20FG)"
click at [412, 355] on button "Save" at bounding box center [411, 355] width 43 height 21
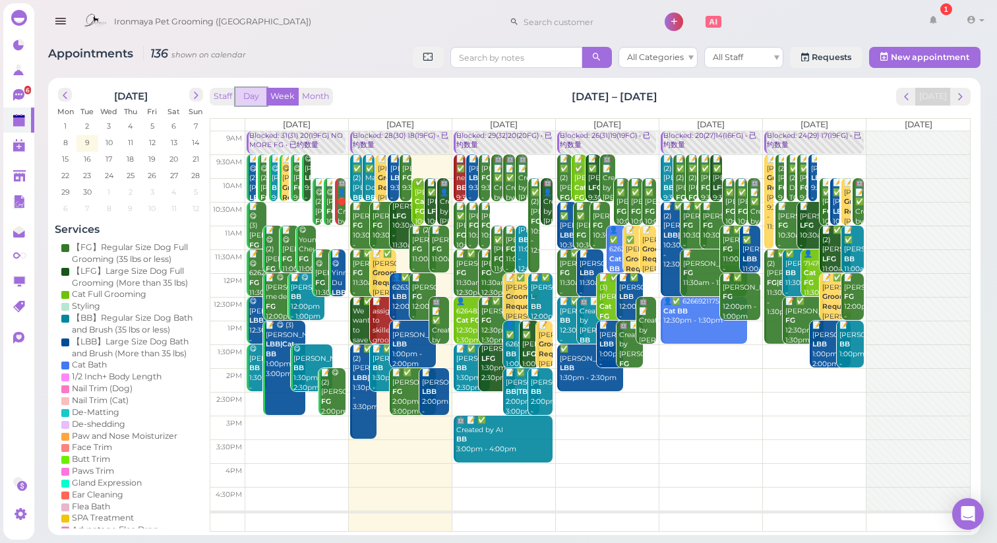
click at [259, 100] on button "Day" at bounding box center [251, 97] width 32 height 18
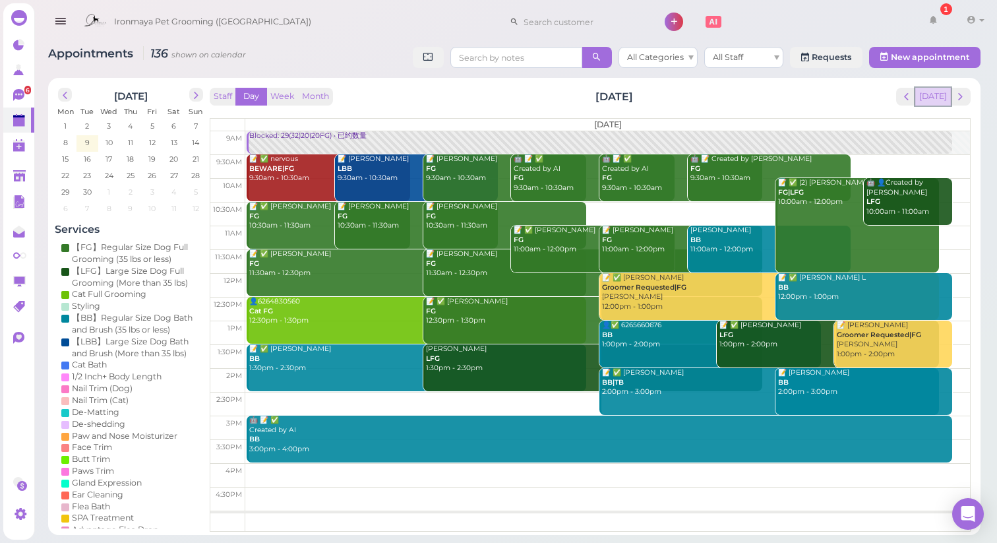
click at [946, 91] on button "[DATE]" at bounding box center [933, 97] width 36 height 18
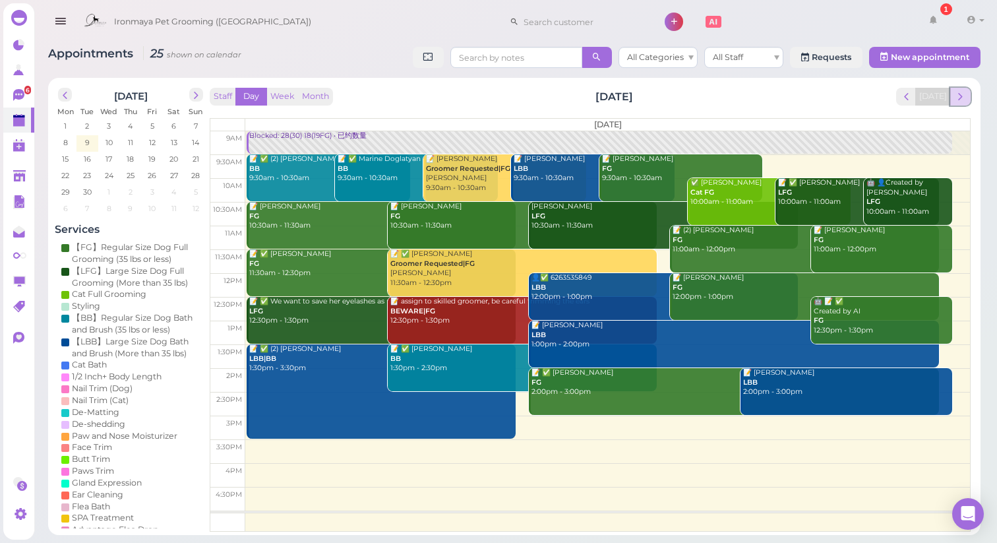
click at [964, 91] on span "next" at bounding box center [960, 96] width 13 height 13
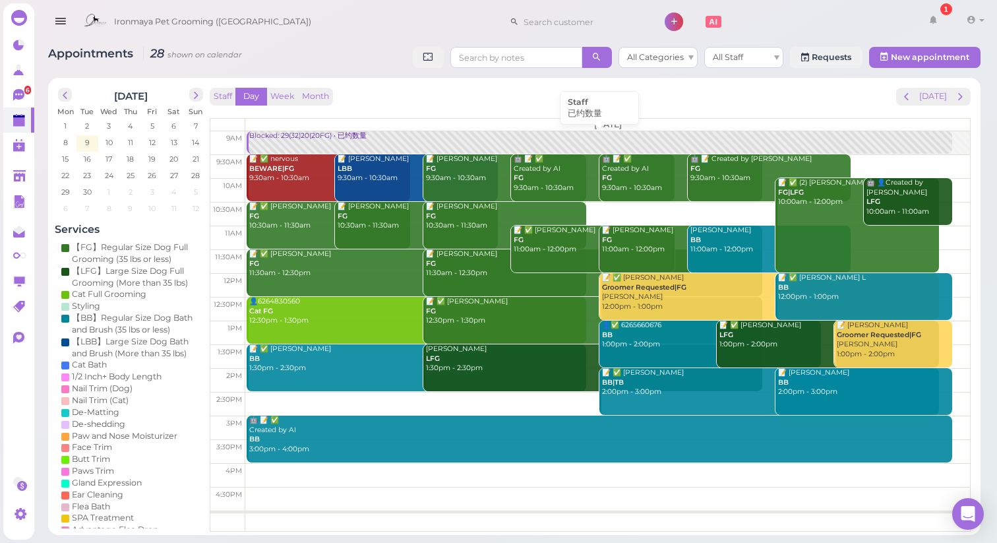
click at [330, 141] on link "Blocked: 29(32)20(20FG) • 已约数量" at bounding box center [599, 142] width 705 height 23
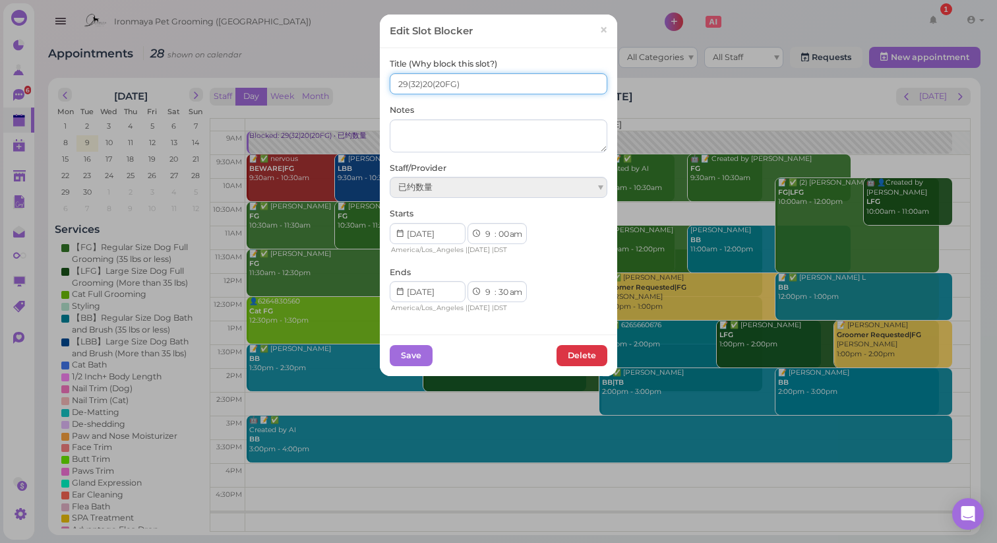
click at [425, 85] on input "29(32)20(20FG)" at bounding box center [499, 83] width 218 height 21
type input "29(32)21(20FG)"
click at [416, 355] on button "Save" at bounding box center [411, 355] width 43 height 21
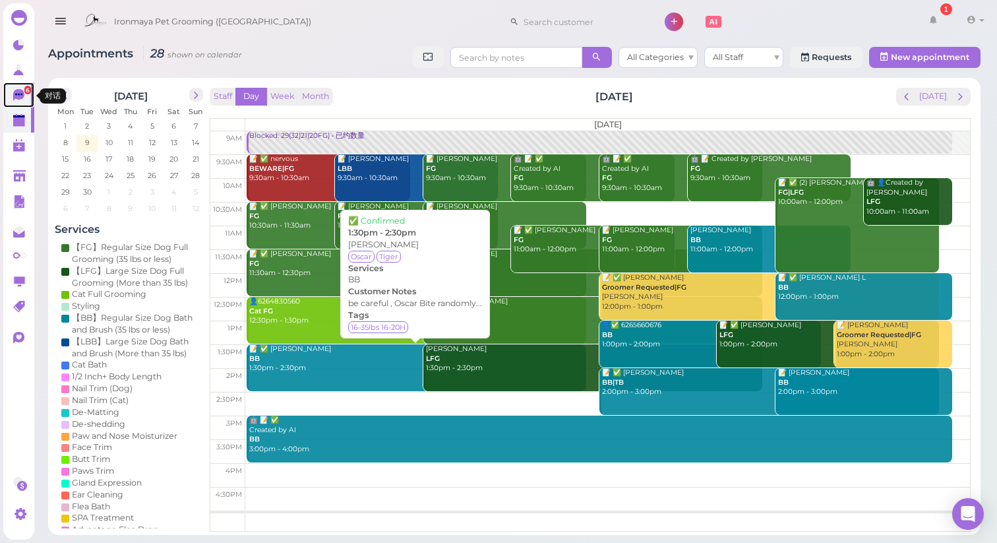
click at [13, 104] on link "6" at bounding box center [18, 94] width 31 height 25
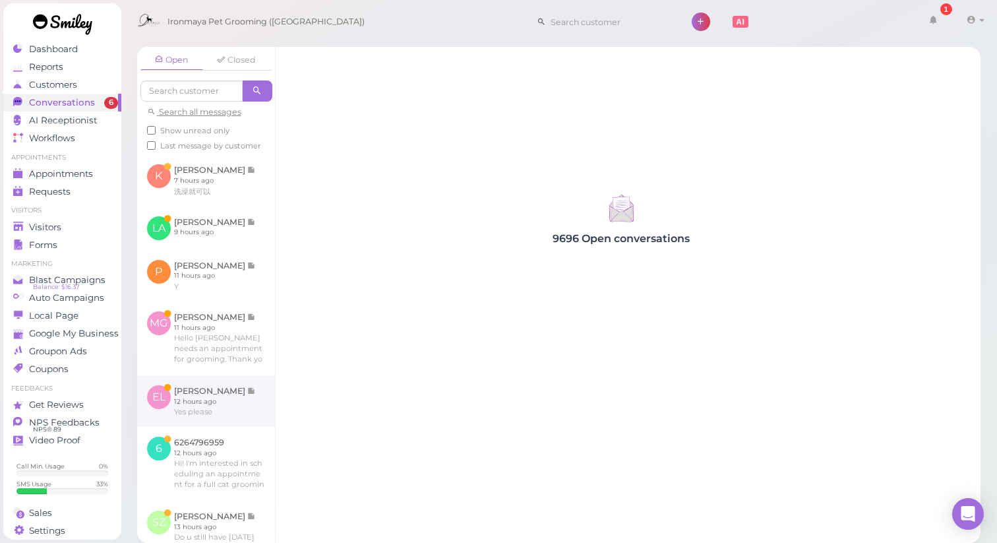
scroll to position [12, 0]
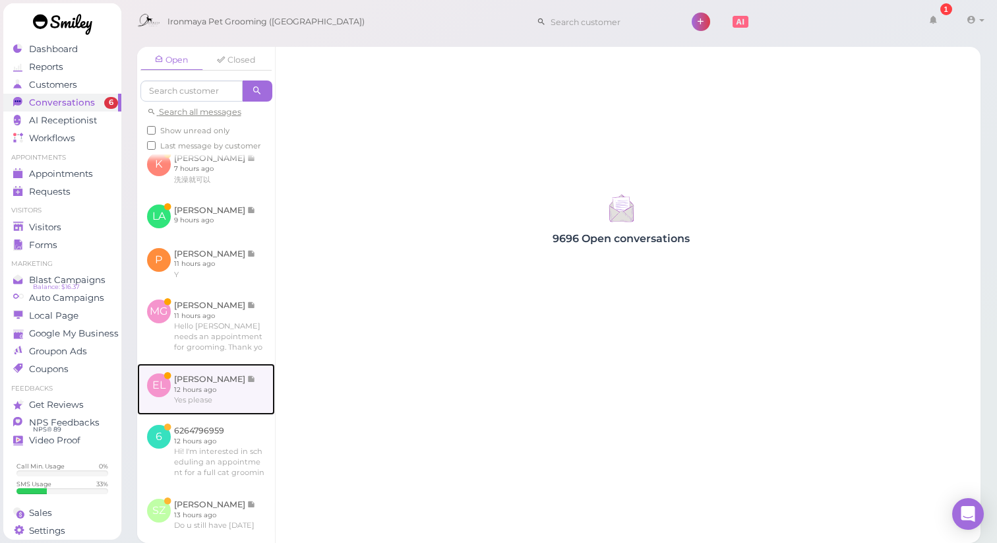
click at [234, 408] on link at bounding box center [206, 388] width 138 height 51
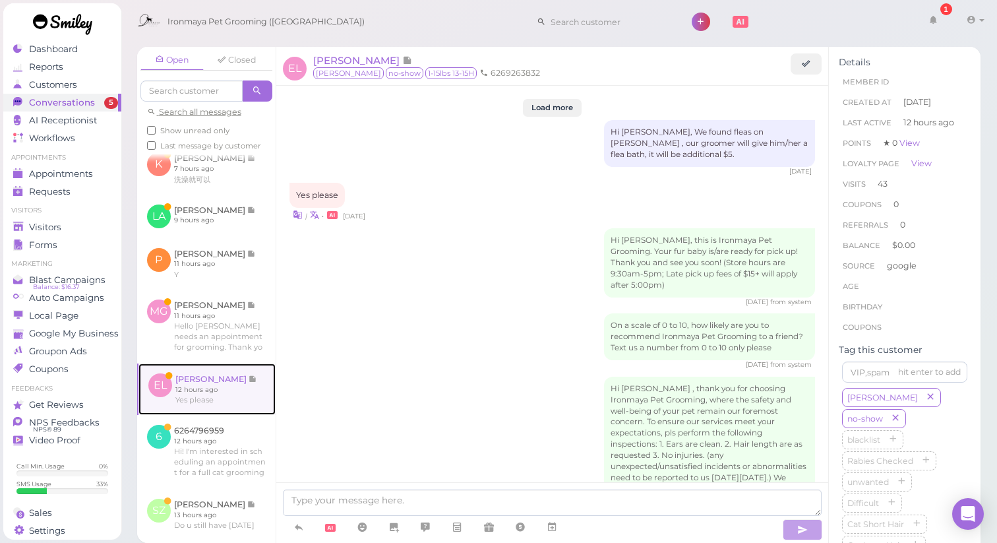
scroll to position [1929, 0]
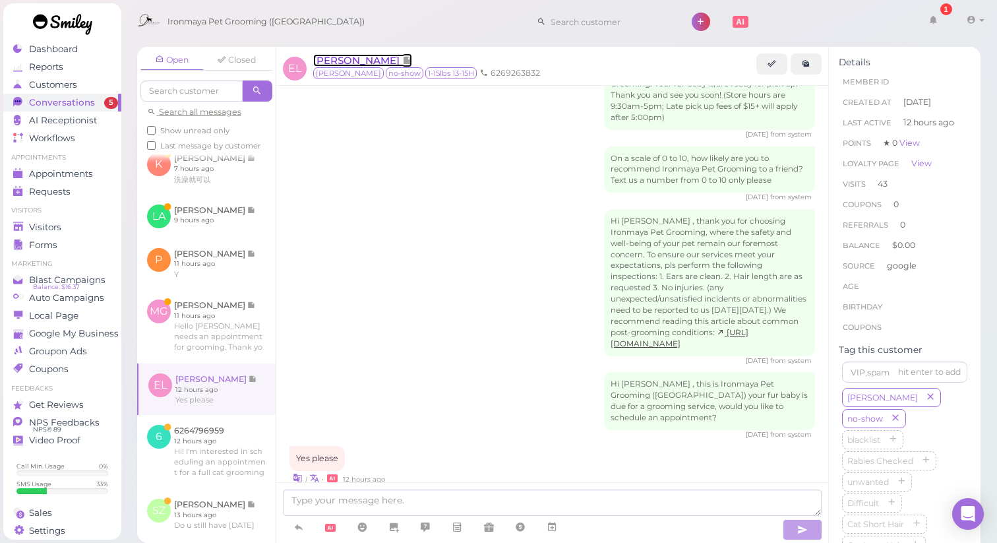
click at [359, 57] on span "[PERSON_NAME]" at bounding box center [357, 60] width 89 height 13
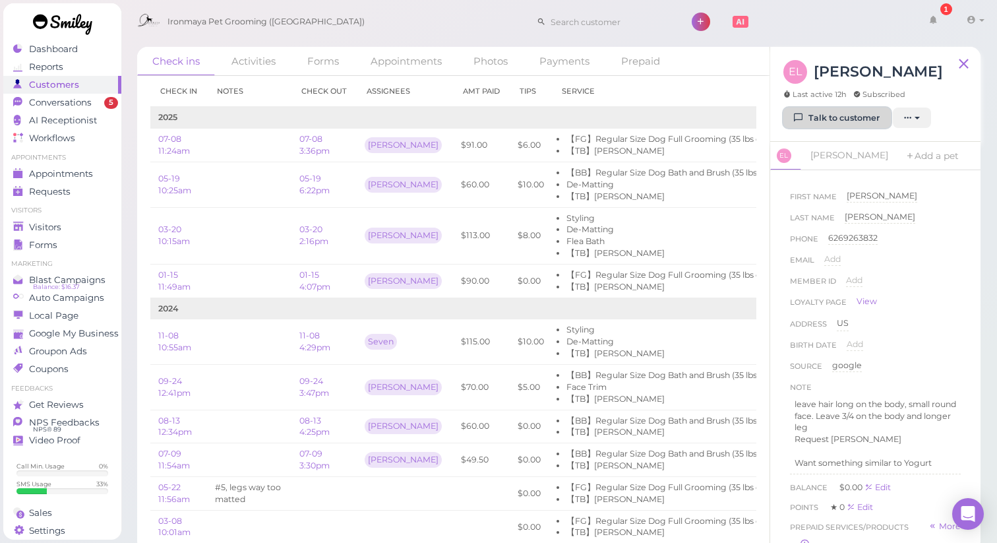
click at [795, 115] on icon at bounding box center [799, 118] width 9 height 10
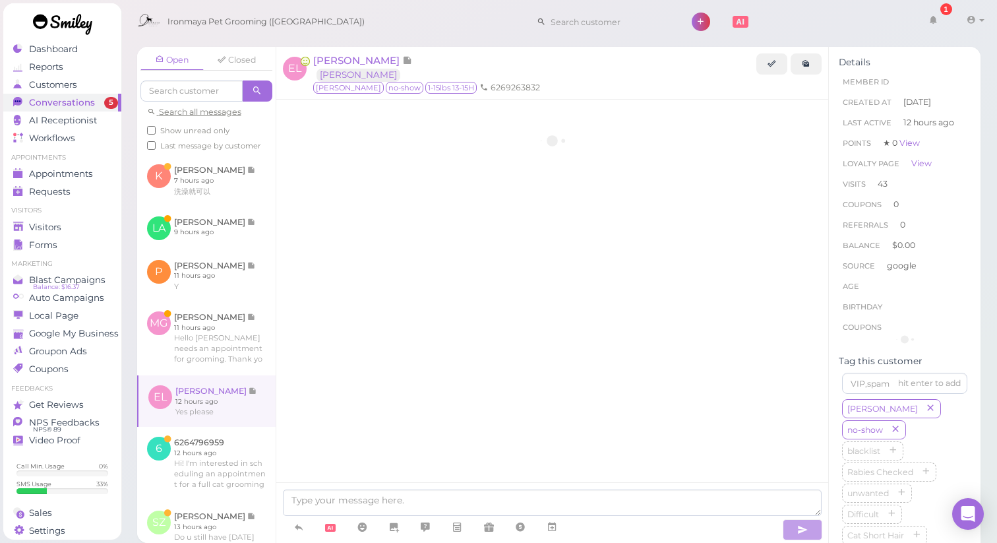
scroll to position [1929, 0]
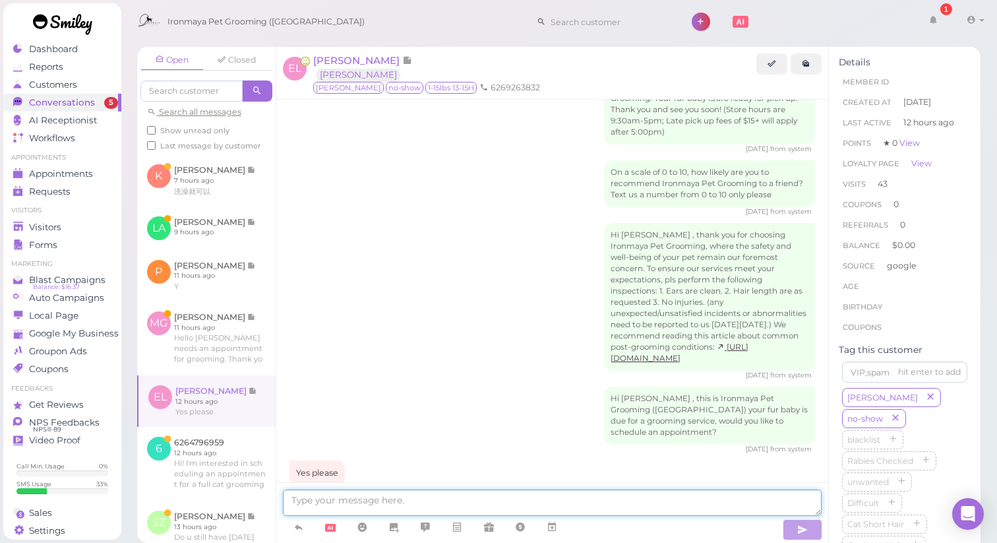
click at [363, 507] on textarea at bounding box center [553, 502] width 540 height 26
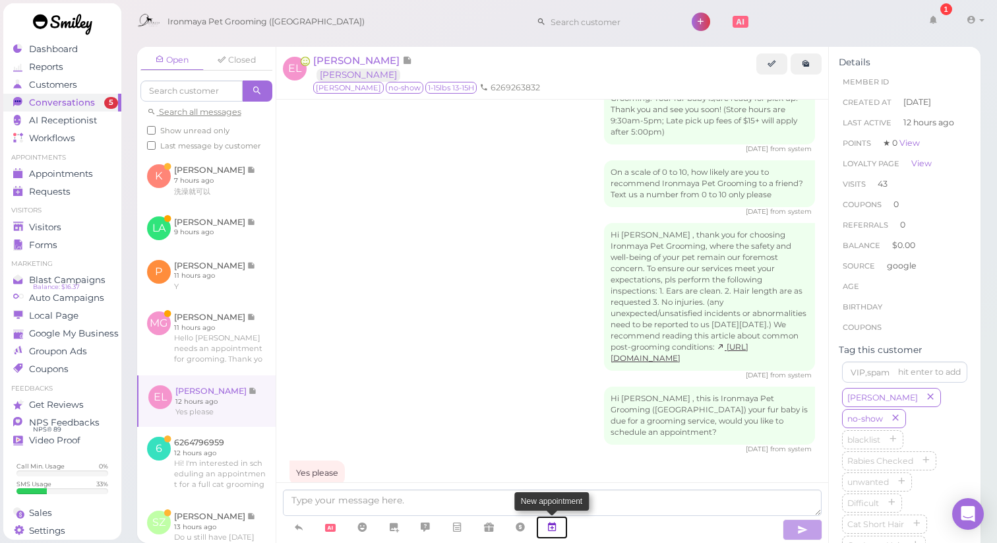
click at [555, 531] on icon at bounding box center [552, 526] width 11 height 13
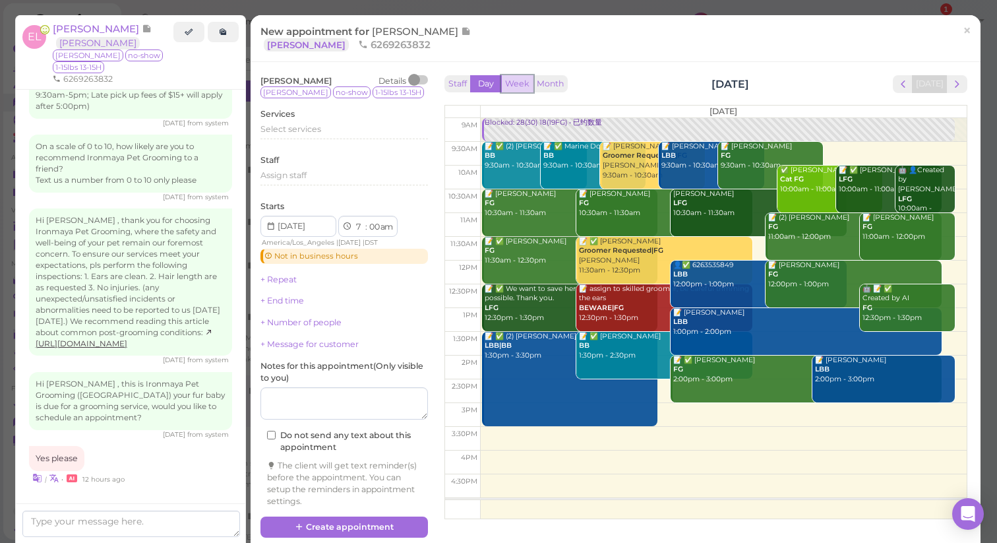
click at [526, 88] on button "Week" at bounding box center [517, 84] width 32 height 18
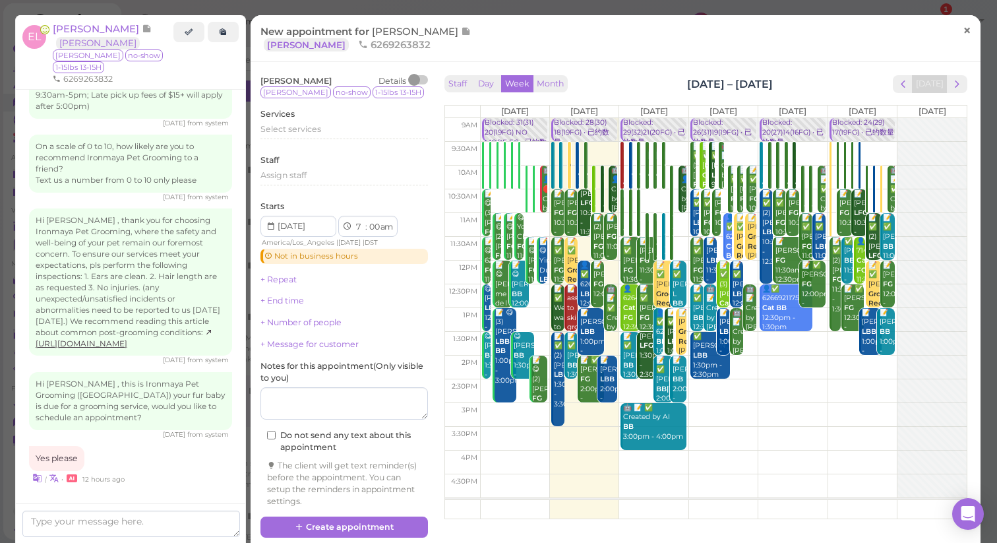
click at [964, 32] on span "×" at bounding box center [967, 30] width 9 height 18
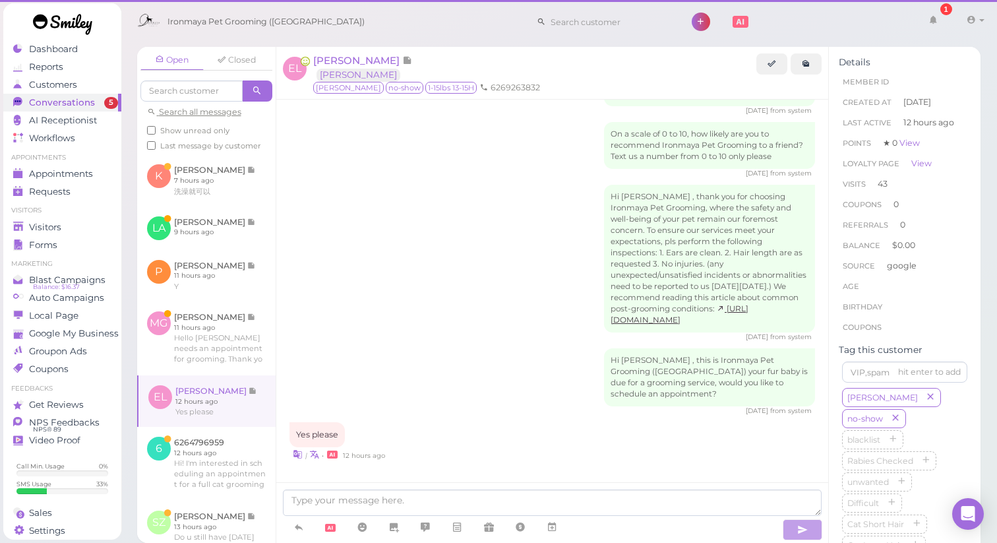
scroll to position [1929, 0]
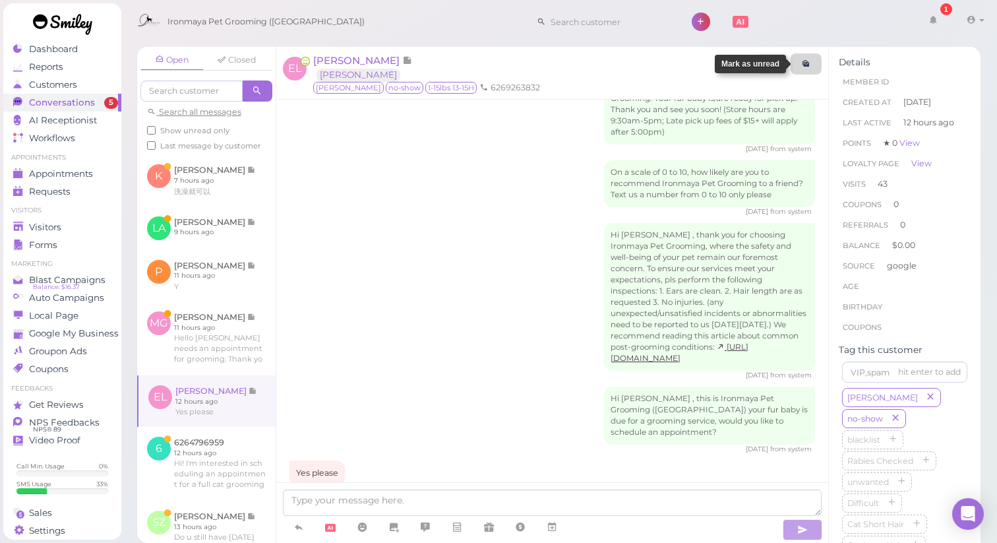
click at [808, 60] on icon at bounding box center [806, 64] width 9 height 10
click at [85, 168] on span "Appointments" at bounding box center [62, 173] width 66 height 11
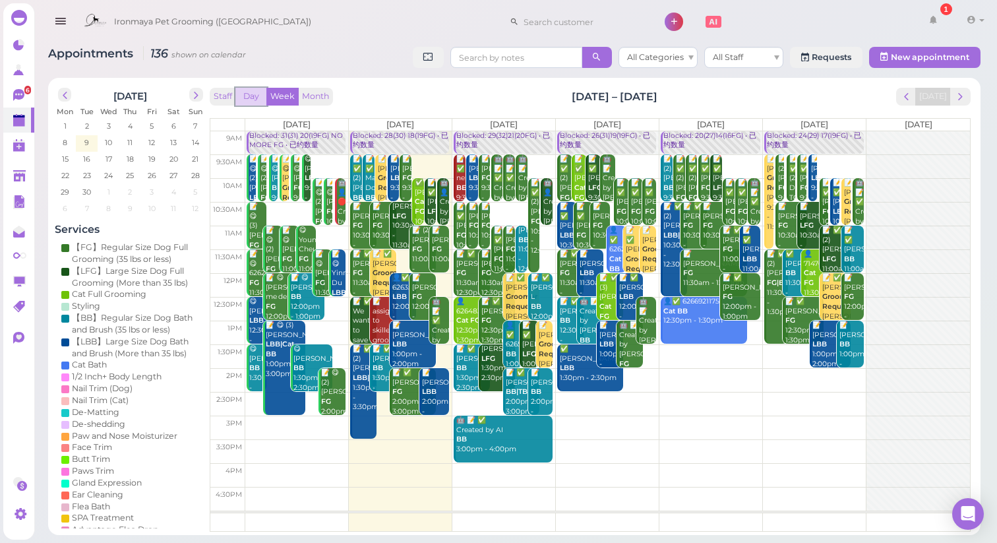
click at [247, 91] on button "Day" at bounding box center [251, 97] width 32 height 18
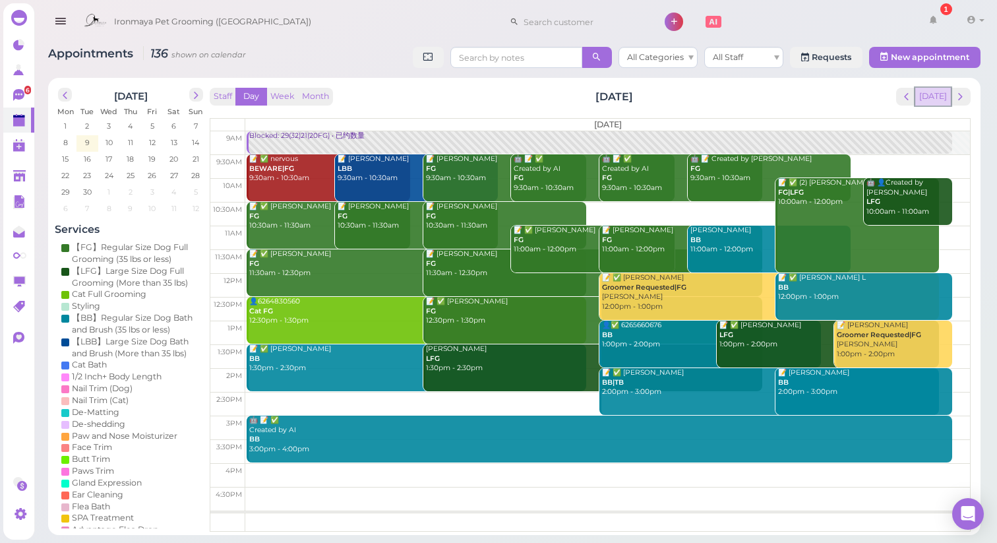
click at [939, 94] on button "[DATE]" at bounding box center [933, 97] width 36 height 18
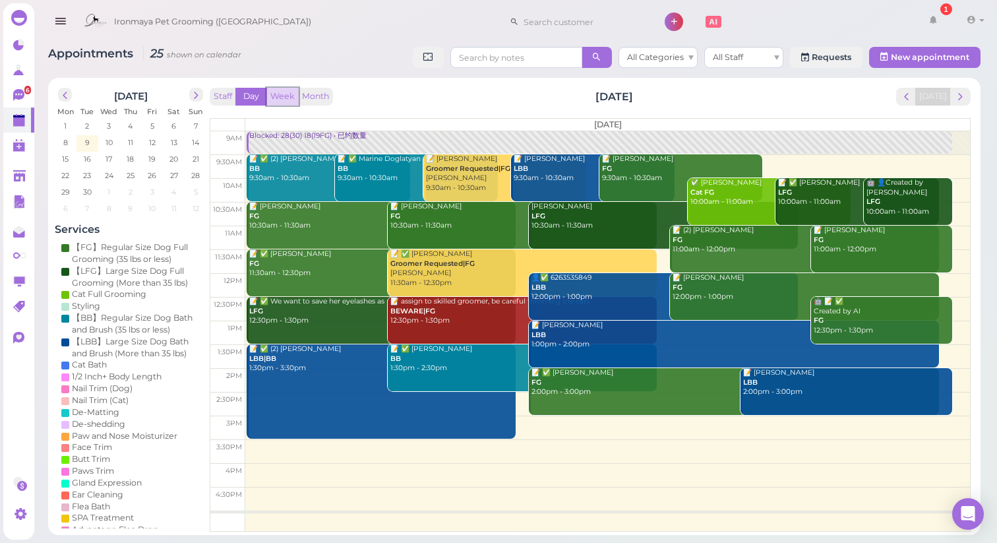
click at [278, 96] on button "Week" at bounding box center [282, 97] width 32 height 18
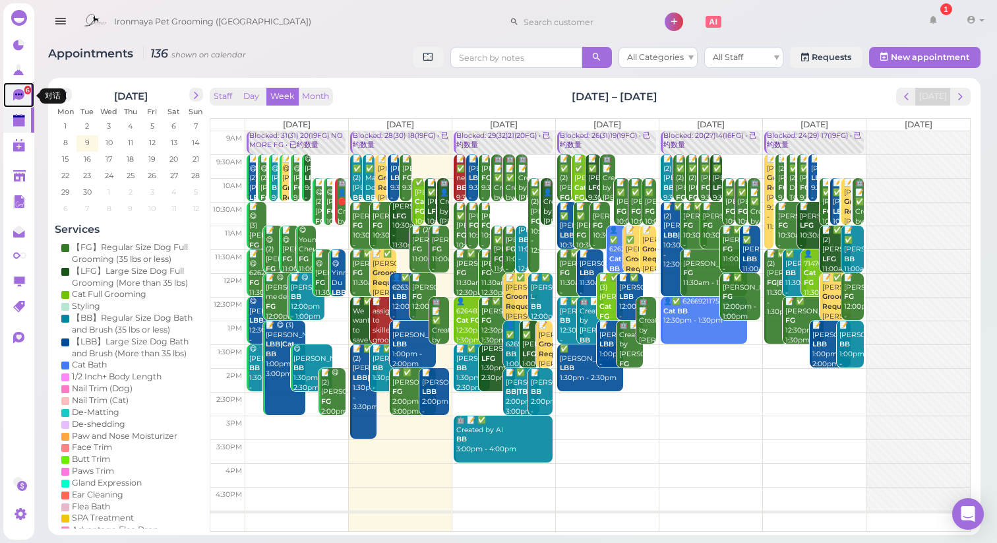
click at [20, 100] on icon at bounding box center [20, 96] width 14 height 14
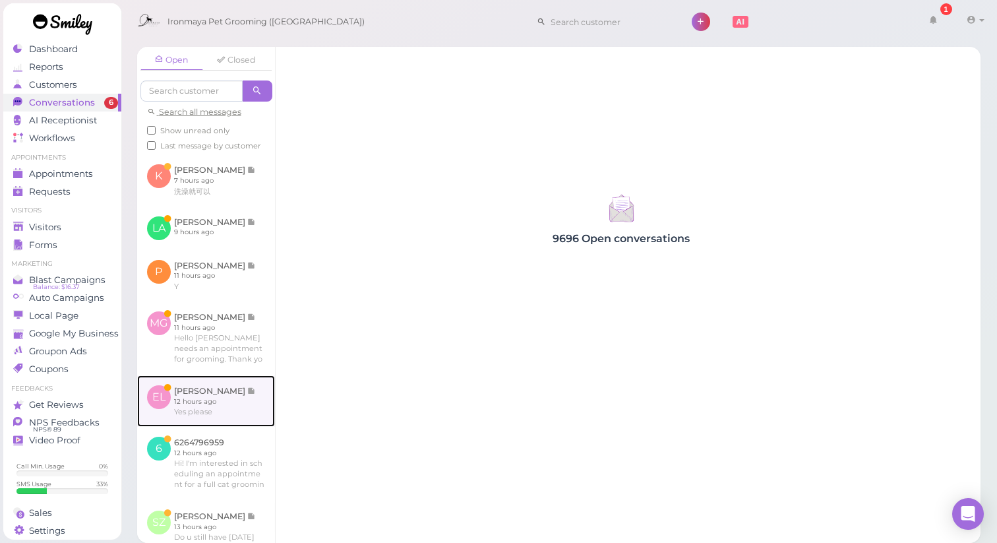
click at [235, 419] on link at bounding box center [206, 400] width 138 height 51
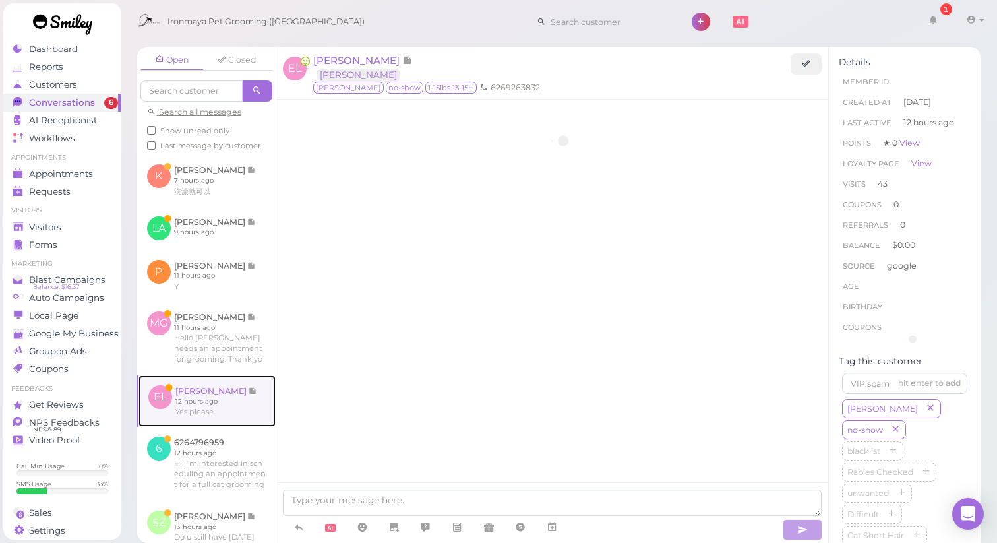
scroll to position [1929, 0]
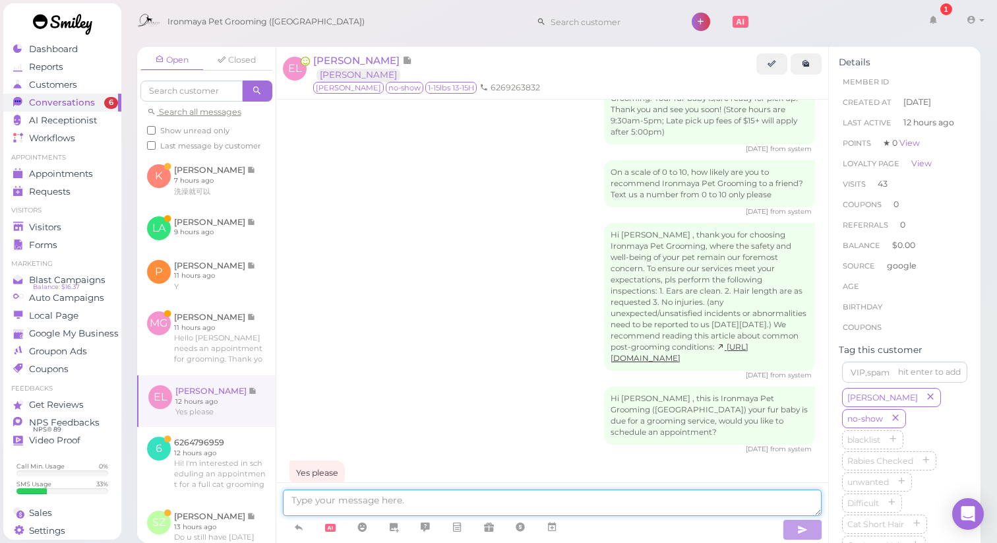
click at [514, 508] on textarea at bounding box center [553, 502] width 540 height 26
type textarea "W"
click at [318, 501] on textarea "Good service are you looking to book?" at bounding box center [553, 502] width 540 height 26
click at [532, 506] on textarea "Good morning, service are you looking to book?" at bounding box center [553, 502] width 540 height 26
type textarea "Good morning, service are you looking to book? Bath & Brush or Full Grooming?"
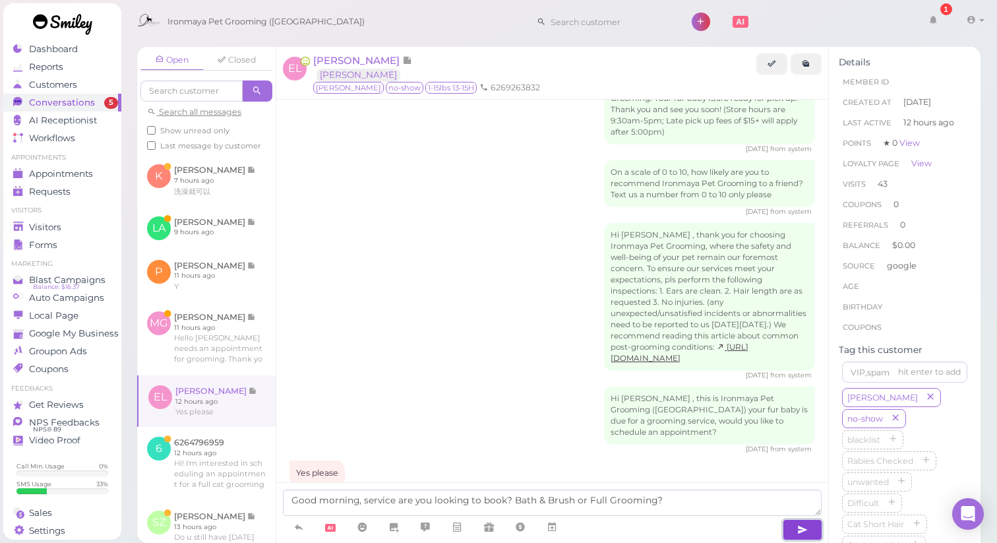
click at [797, 537] on button "button" at bounding box center [803, 529] width 40 height 21
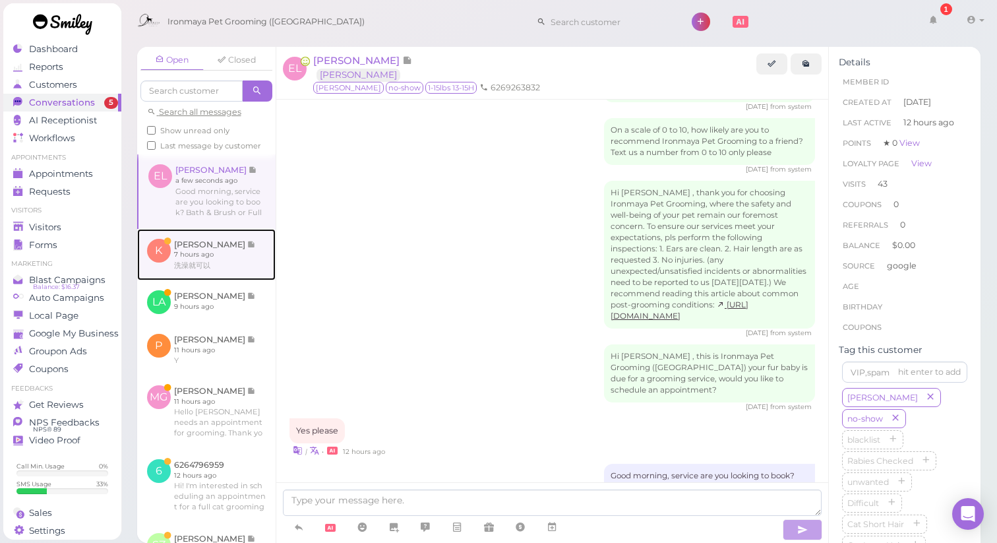
click at [251, 251] on link at bounding box center [206, 254] width 139 height 51
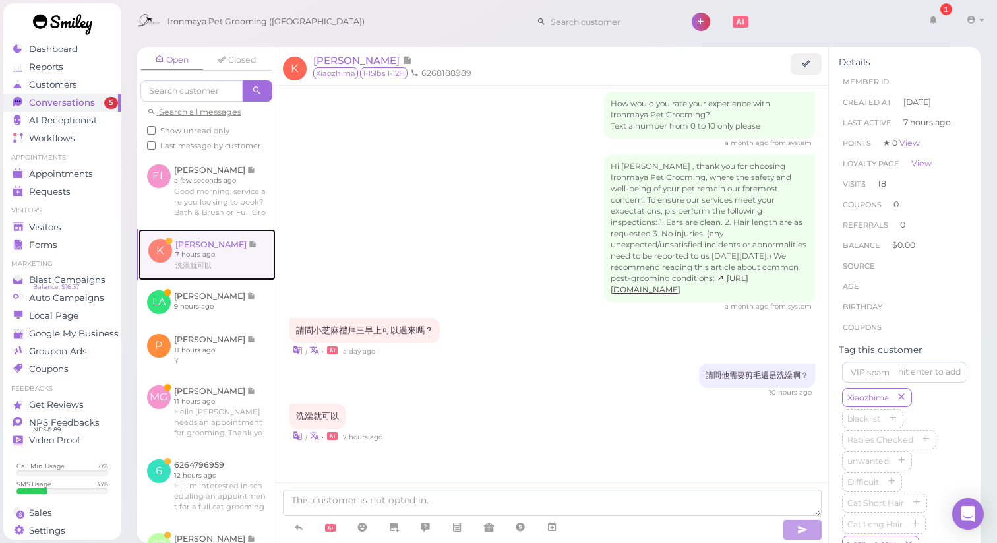
scroll to position [1847, 0]
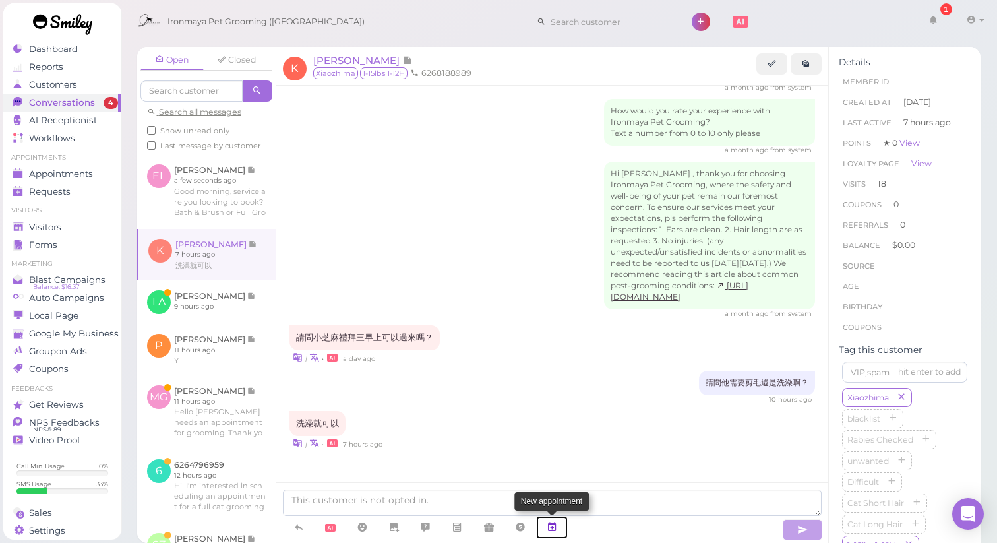
click at [557, 528] on icon at bounding box center [552, 526] width 11 height 13
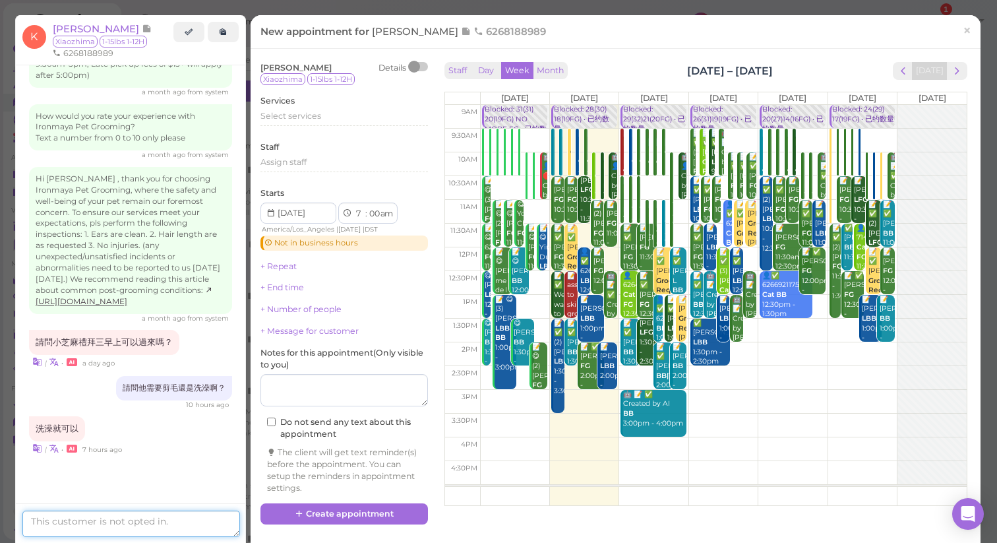
click at [97, 520] on textarea at bounding box center [131, 524] width 218 height 26
type textarea "10:30am oaky?"
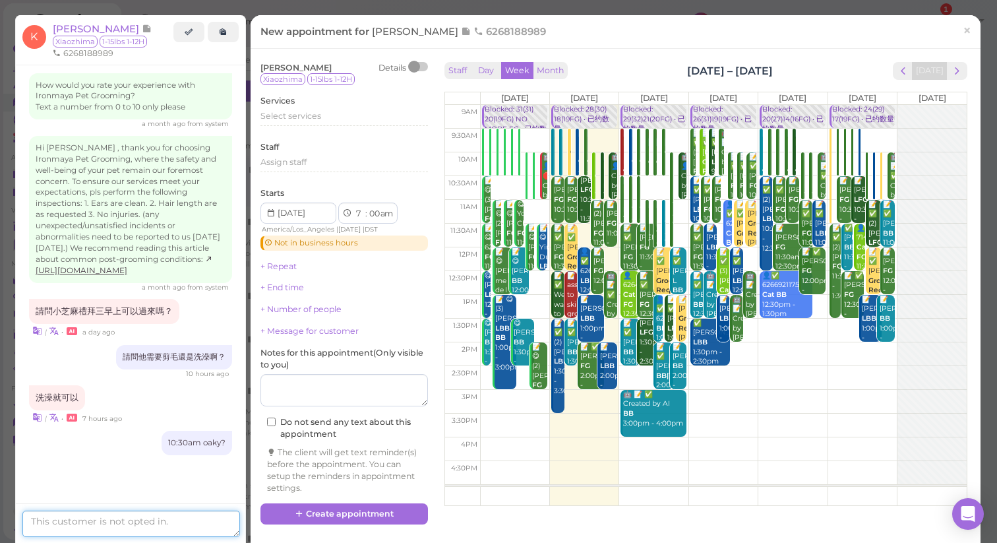
click at [123, 518] on textarea at bounding box center [131, 524] width 218 height 26
click at [970, 28] on span "×" at bounding box center [967, 30] width 9 height 18
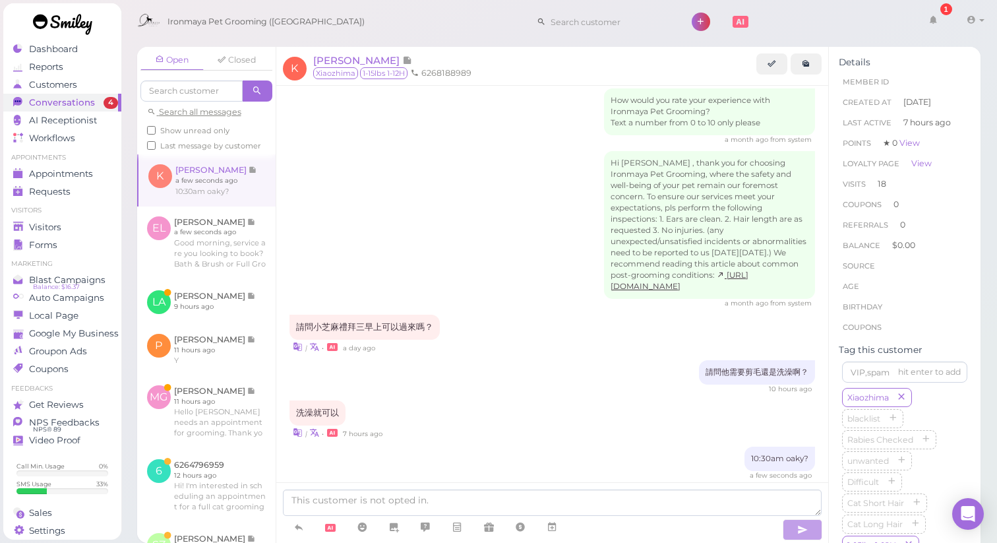
scroll to position [1887, 0]
